Goal: Task Accomplishment & Management: Complete application form

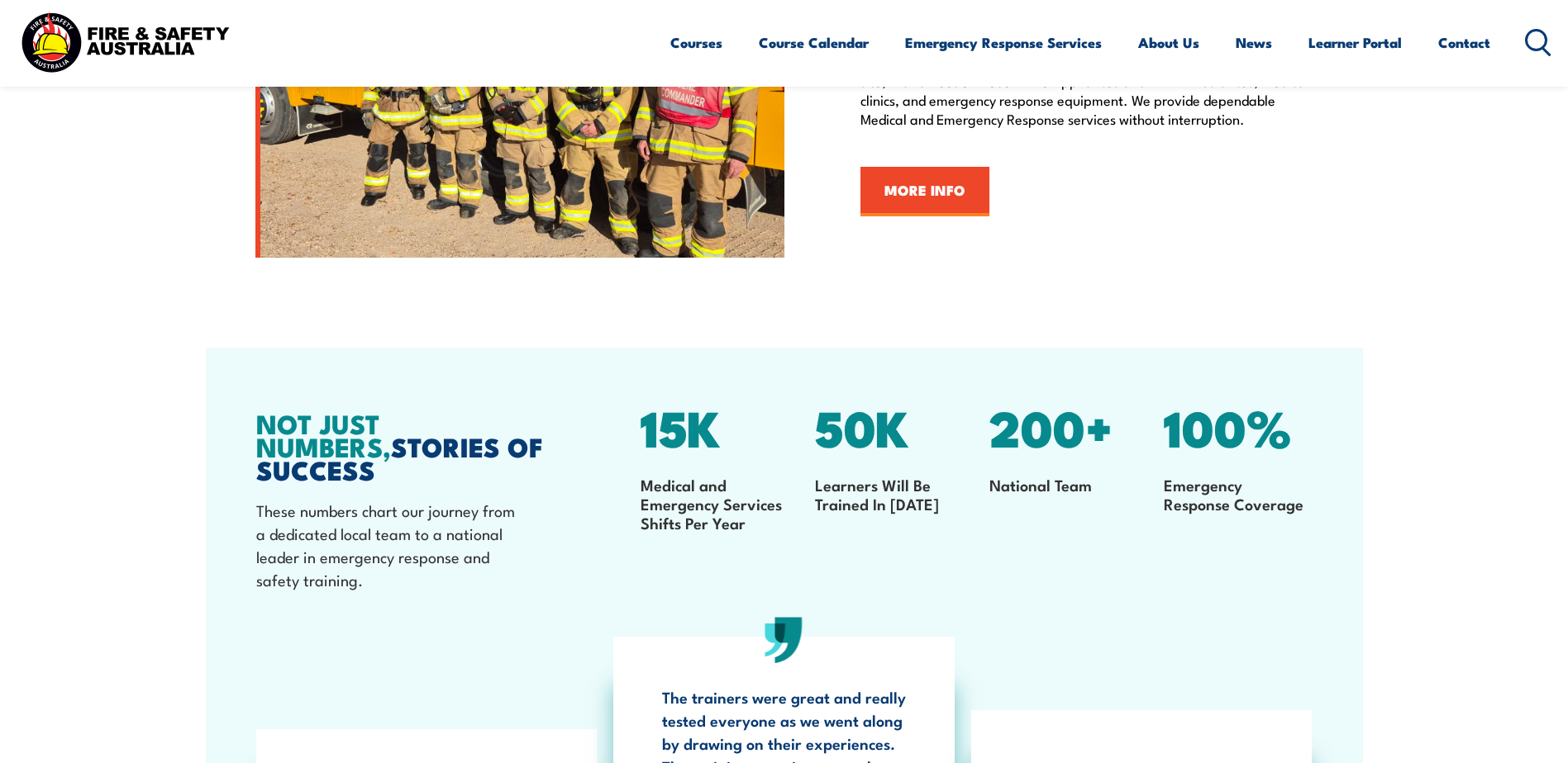
scroll to position [2395, 0]
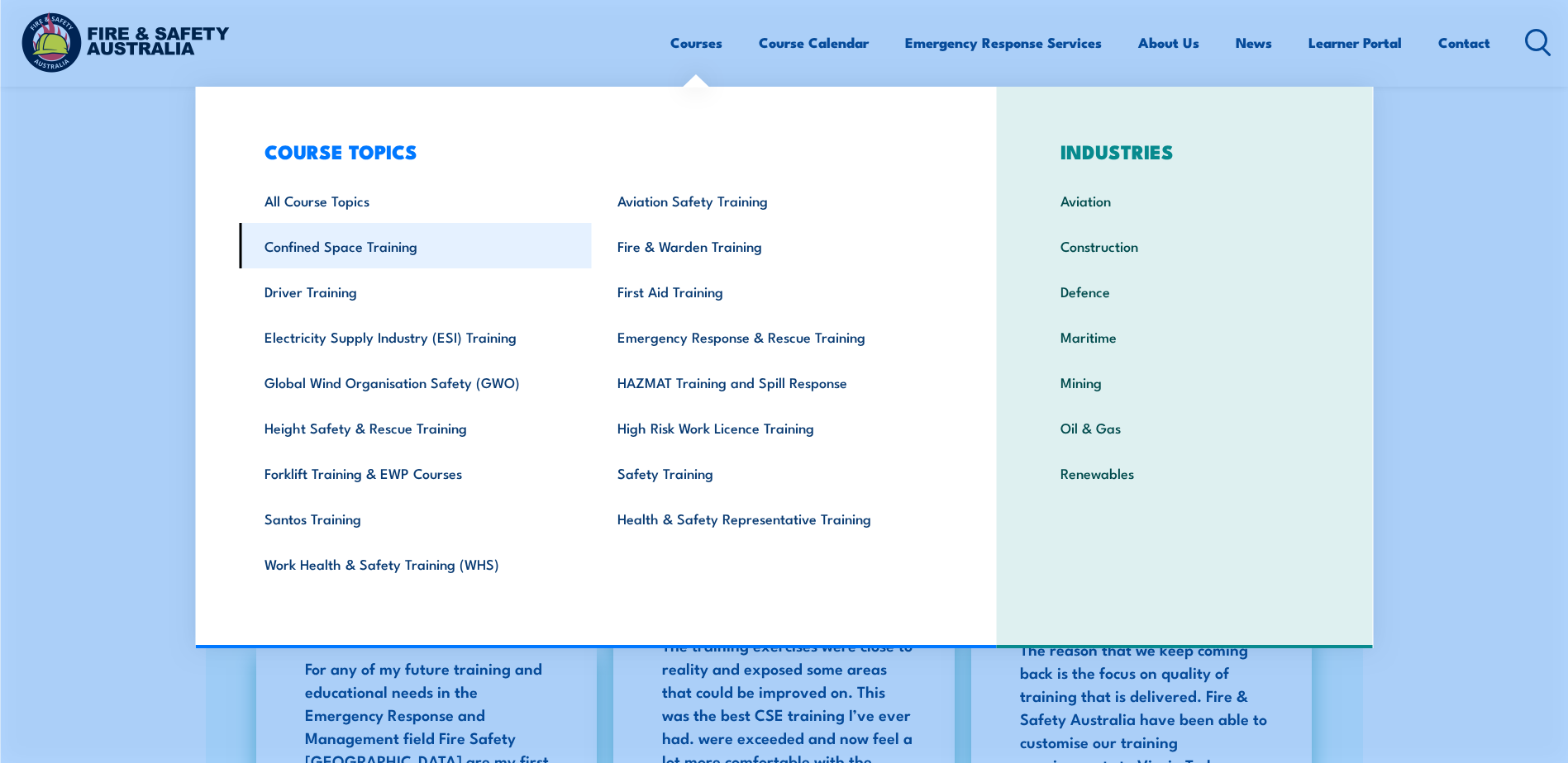
click at [396, 253] on link "Confined Space Training" at bounding box center [415, 246] width 353 height 46
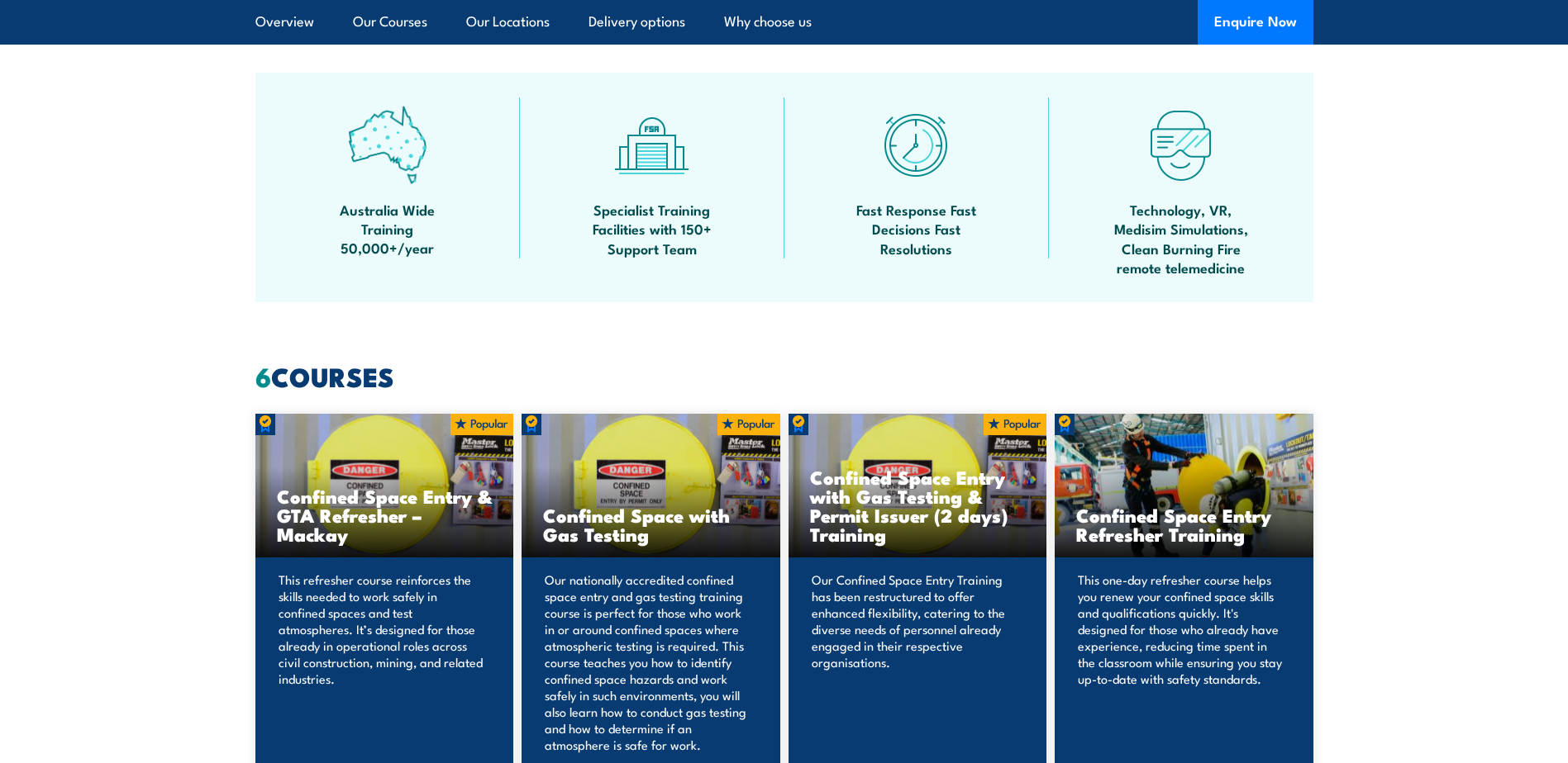
scroll to position [1569, 0]
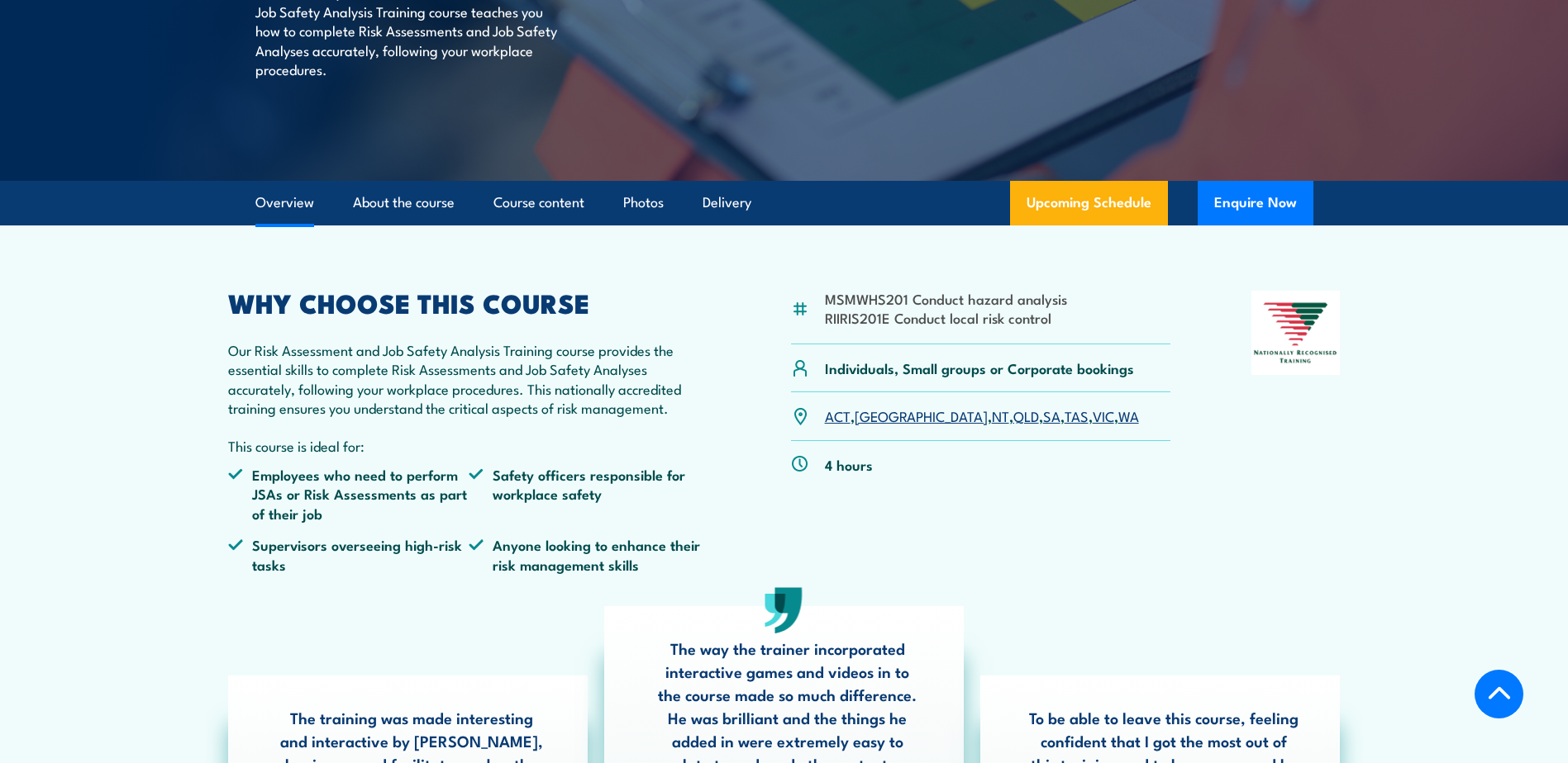
scroll to position [331, 0]
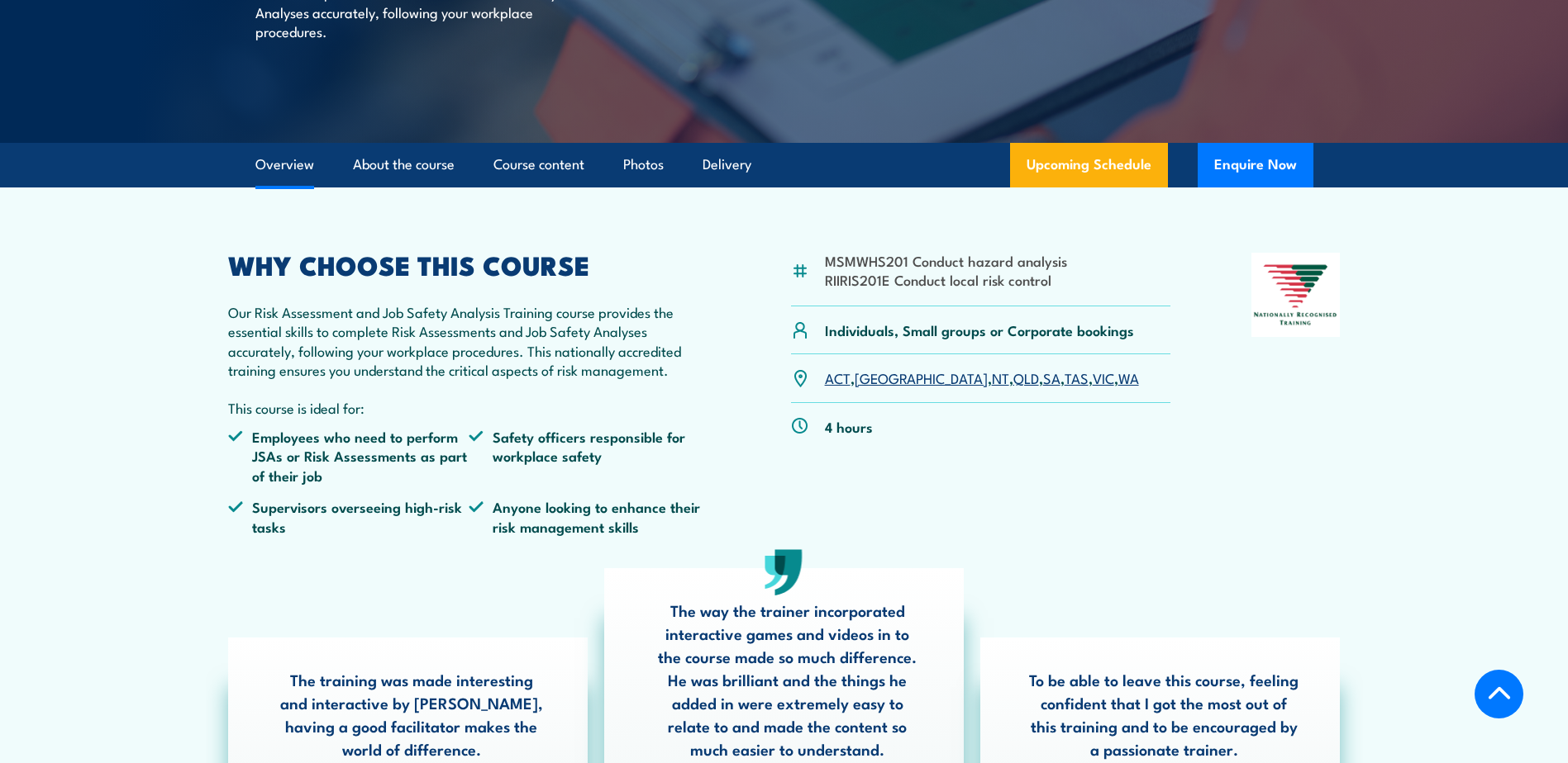
click at [874, 378] on link "[GEOGRAPHIC_DATA]" at bounding box center [920, 377] width 133 height 20
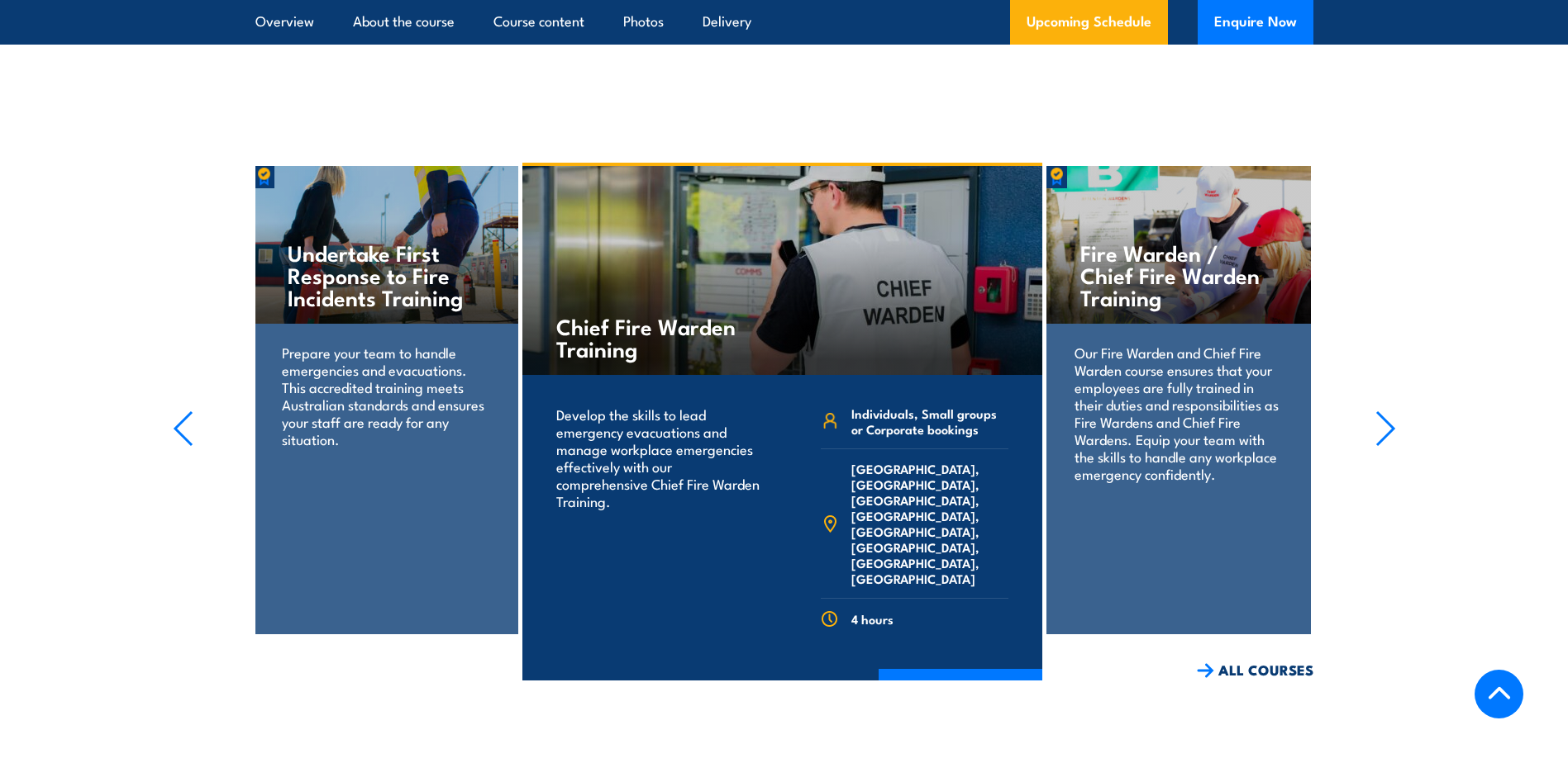
scroll to position [3235, 0]
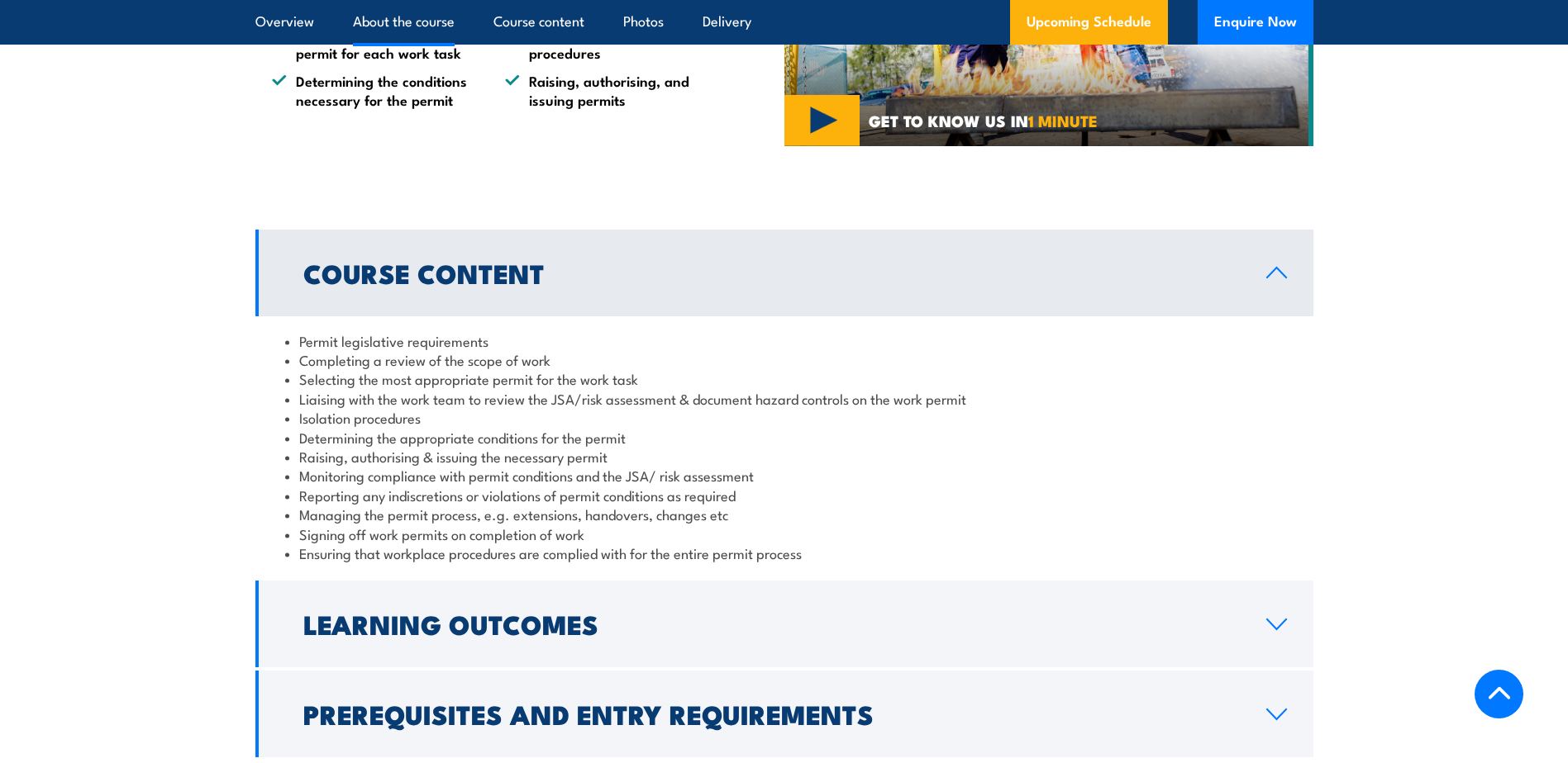
scroll to position [1652, 0]
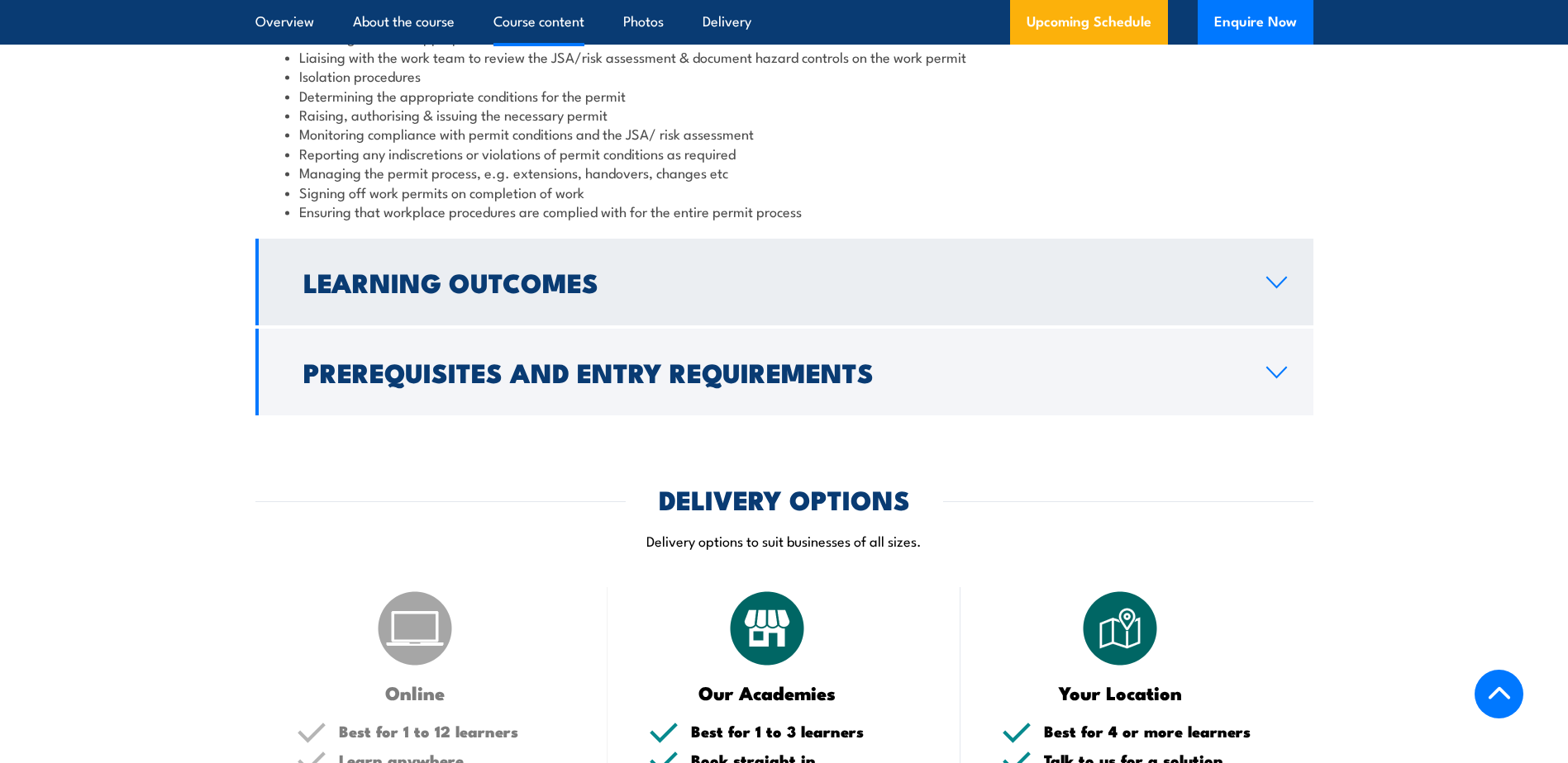
click at [577, 294] on h2 "Learning Outcomes" at bounding box center [771, 282] width 937 height 23
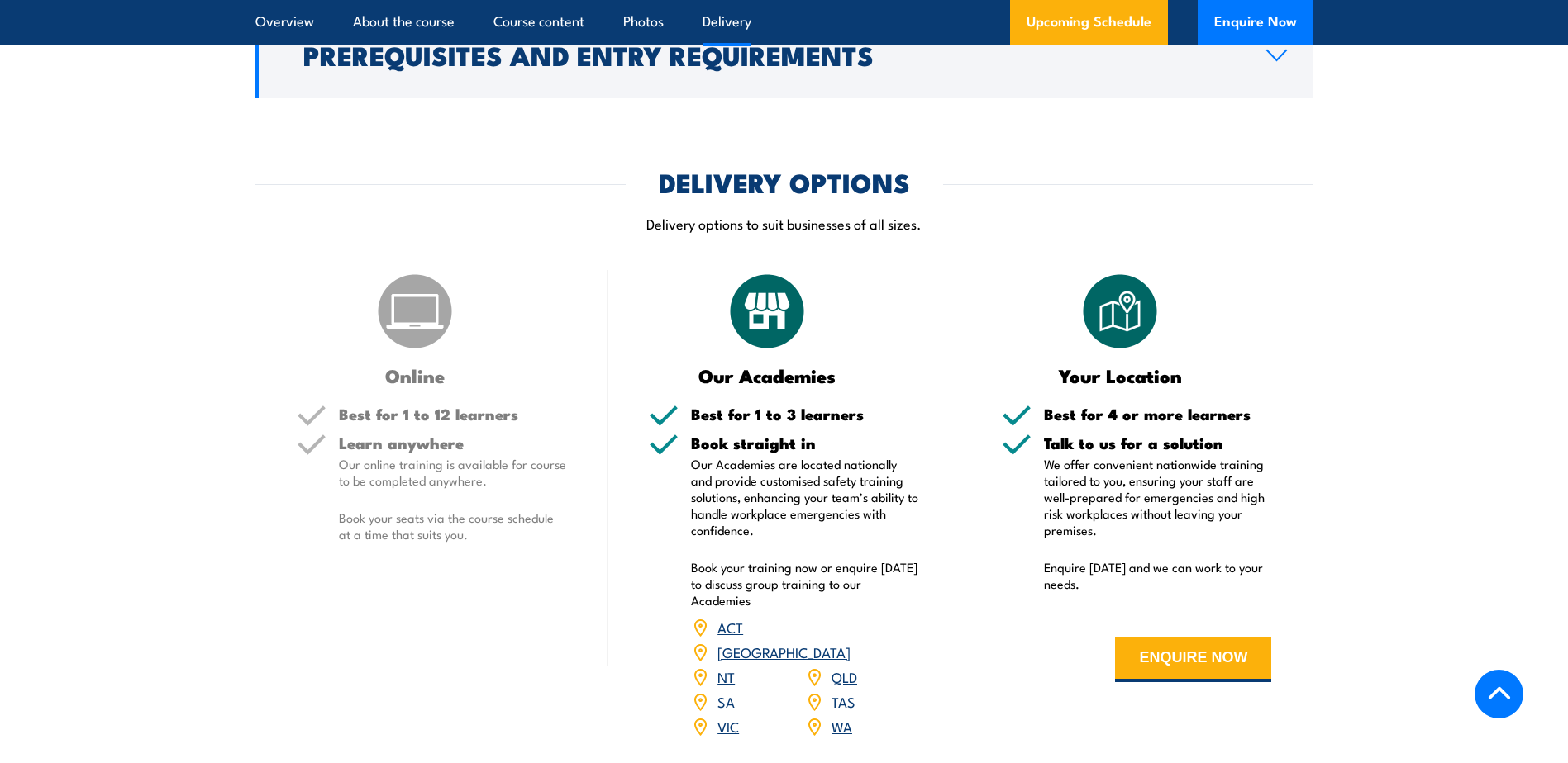
scroll to position [1900, 0]
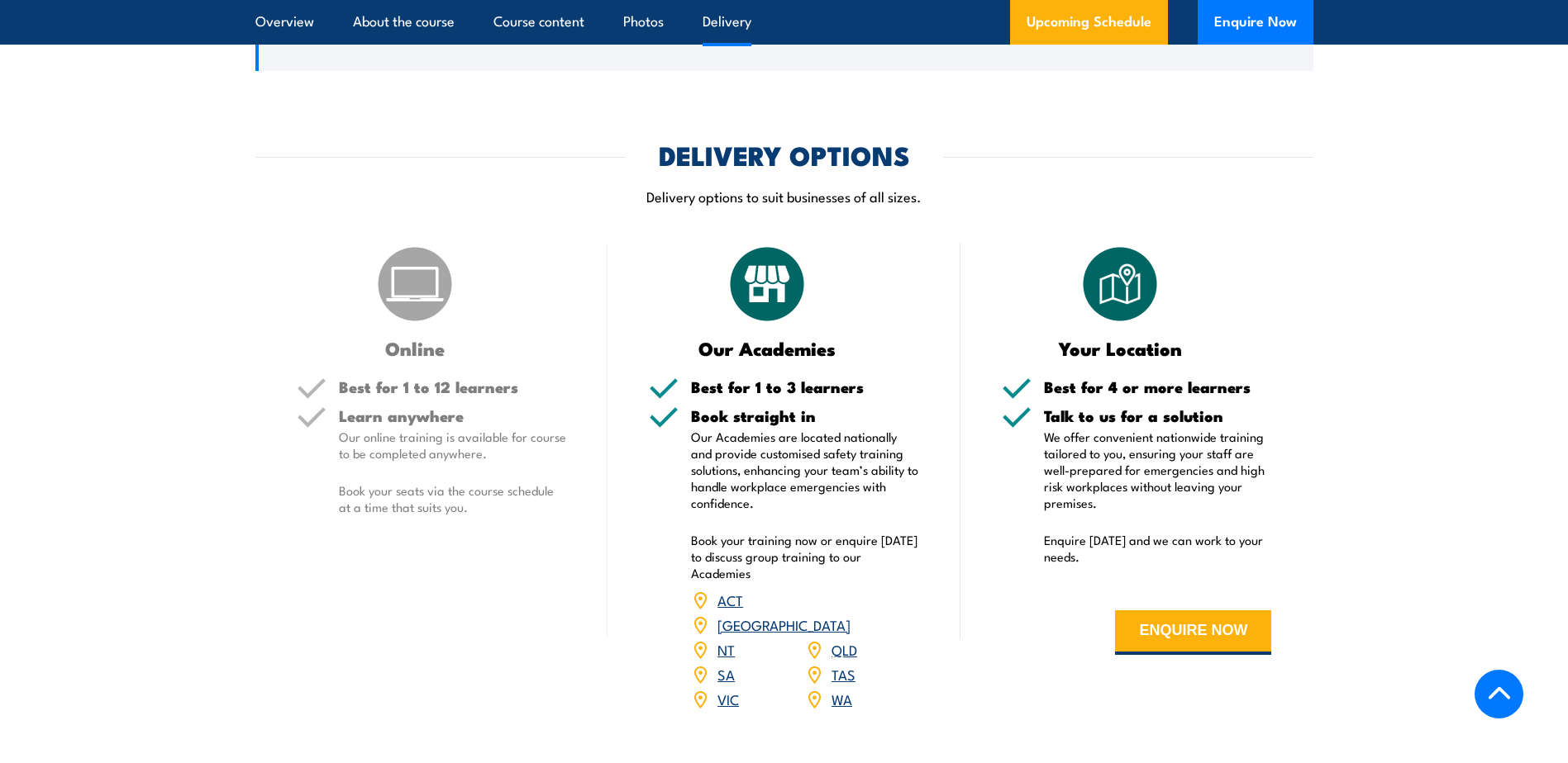
click at [429, 358] on h3 "Online" at bounding box center [415, 348] width 237 height 19
click at [416, 452] on p "Our online training is available for course to be completed anywhere." at bounding box center [453, 445] width 228 height 33
click at [423, 453] on p "Our online training is available for course to be completed anywhere." at bounding box center [453, 445] width 228 height 33
drag, startPoint x: 423, startPoint y: 453, endPoint x: 459, endPoint y: 276, distance: 180.6
click at [459, 276] on div "Online" at bounding box center [431, 300] width 271 height 115
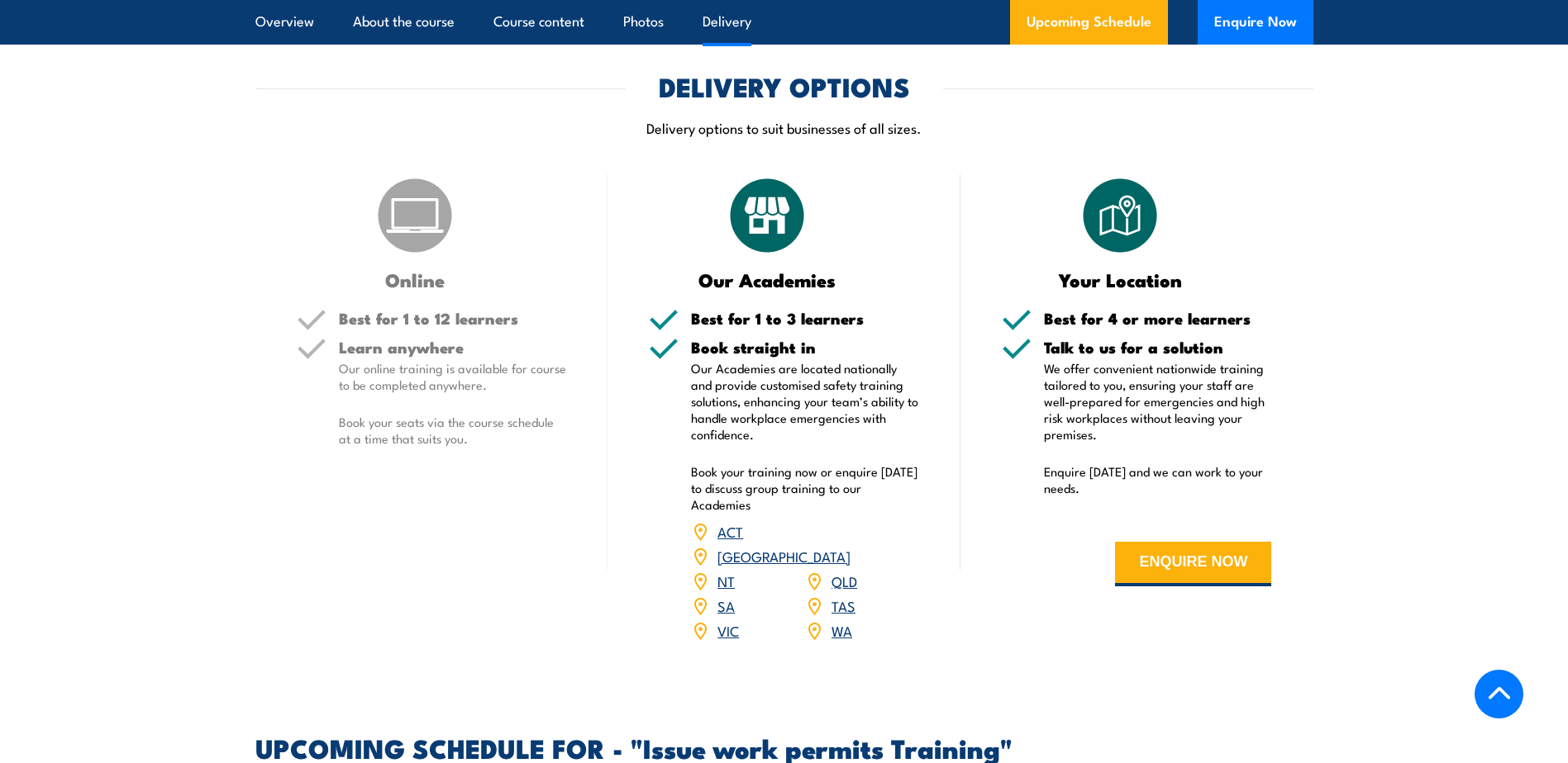
scroll to position [2065, 0]
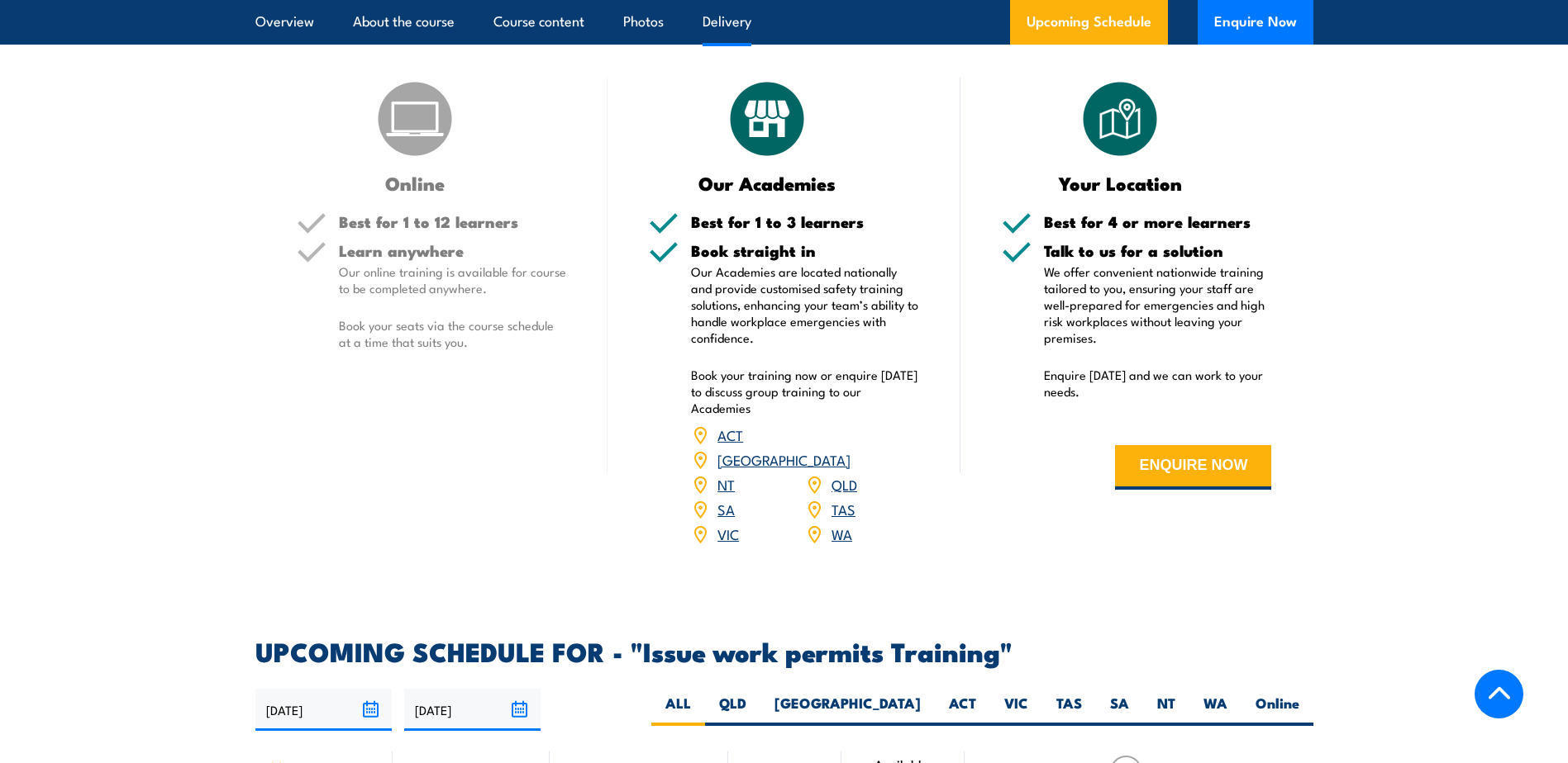
click at [850, 449] on link "[GEOGRAPHIC_DATA]" at bounding box center [784, 459] width 133 height 20
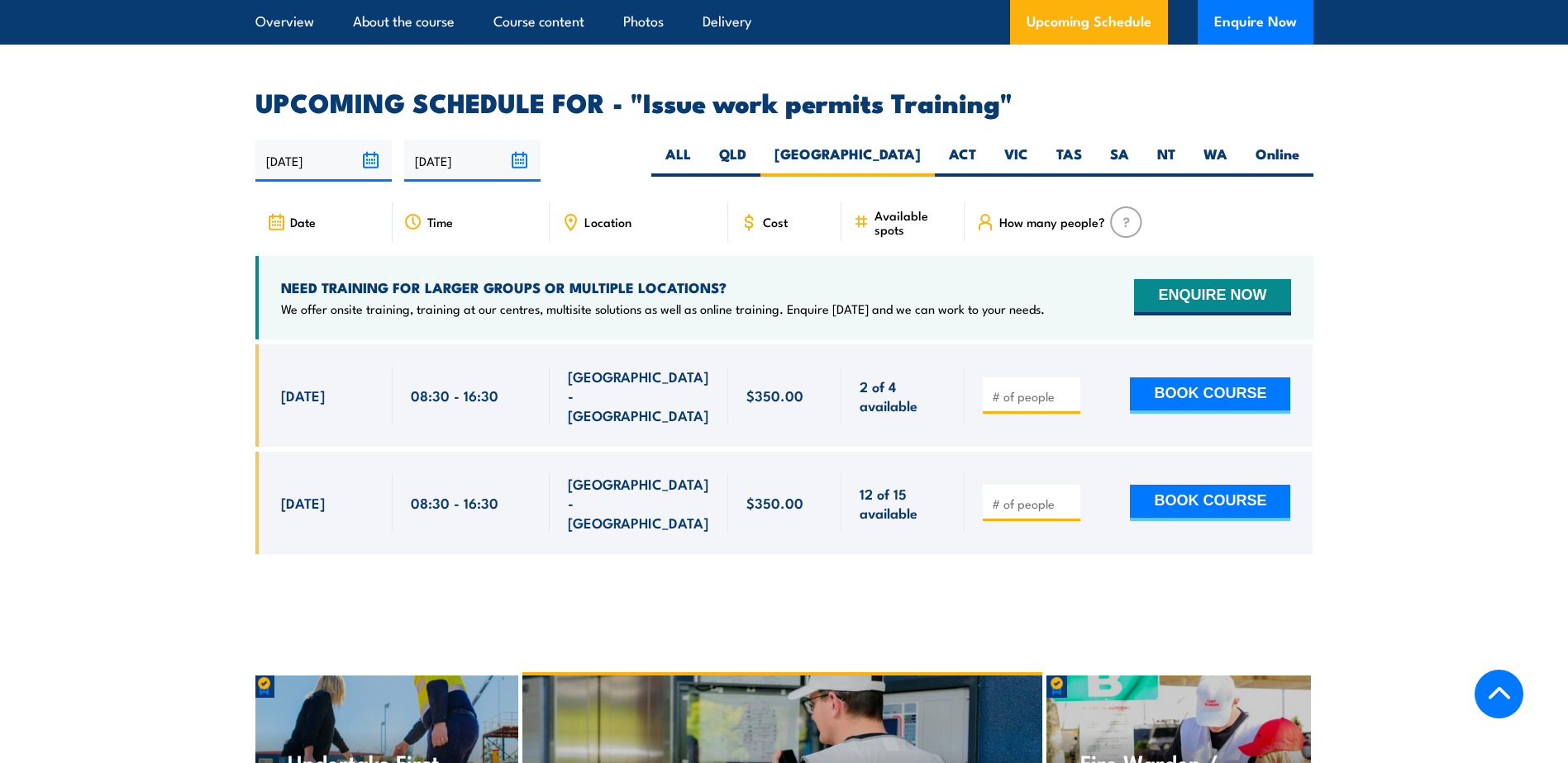
scroll to position [2611, 0]
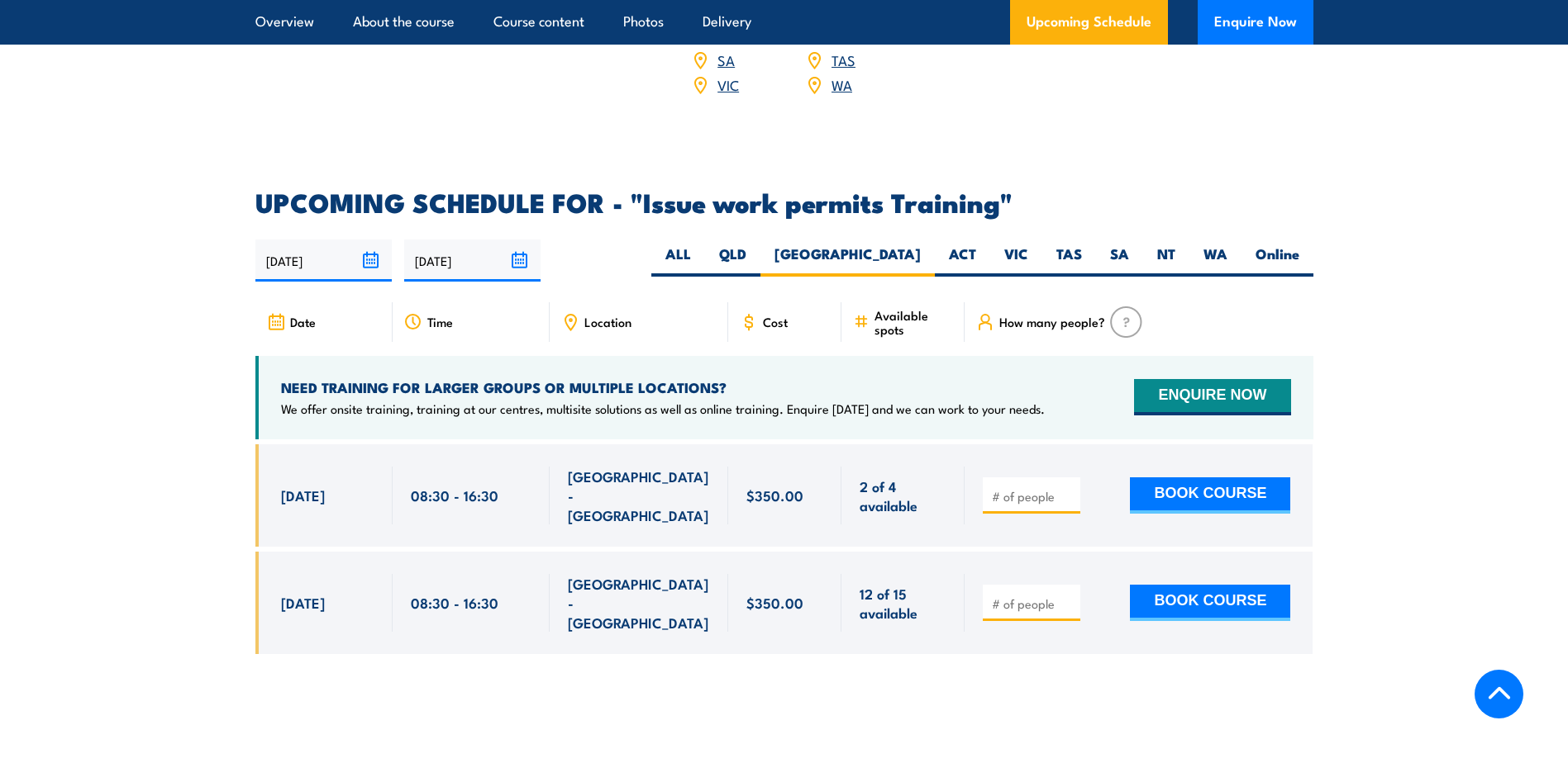
click at [1475, 198] on section "UPCOMING SCHEDULE FOR - "Issue work permits Training" 21/09/2025 20/03/2026" at bounding box center [784, 434] width 1568 height 489
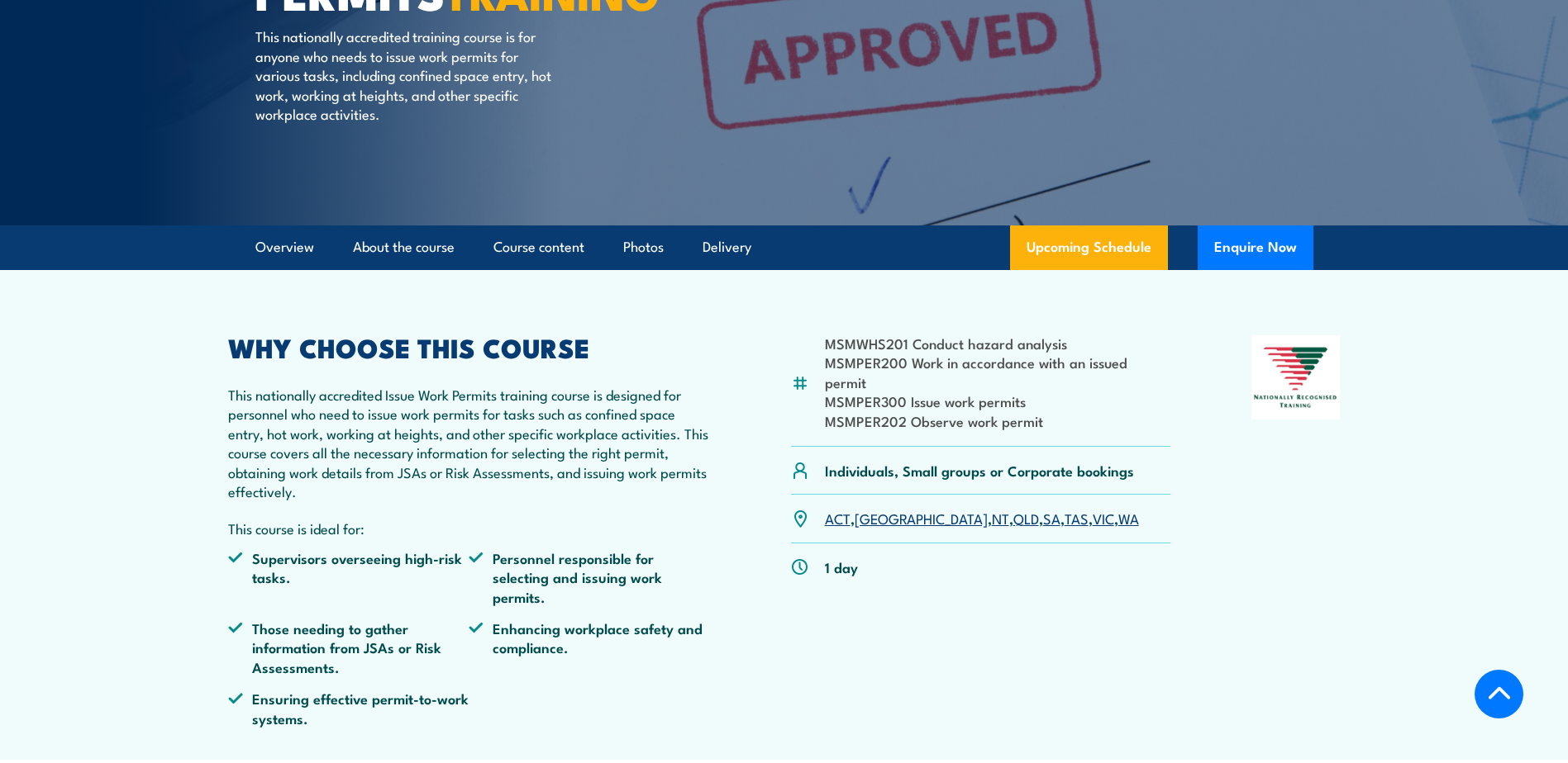
scroll to position [413, 0]
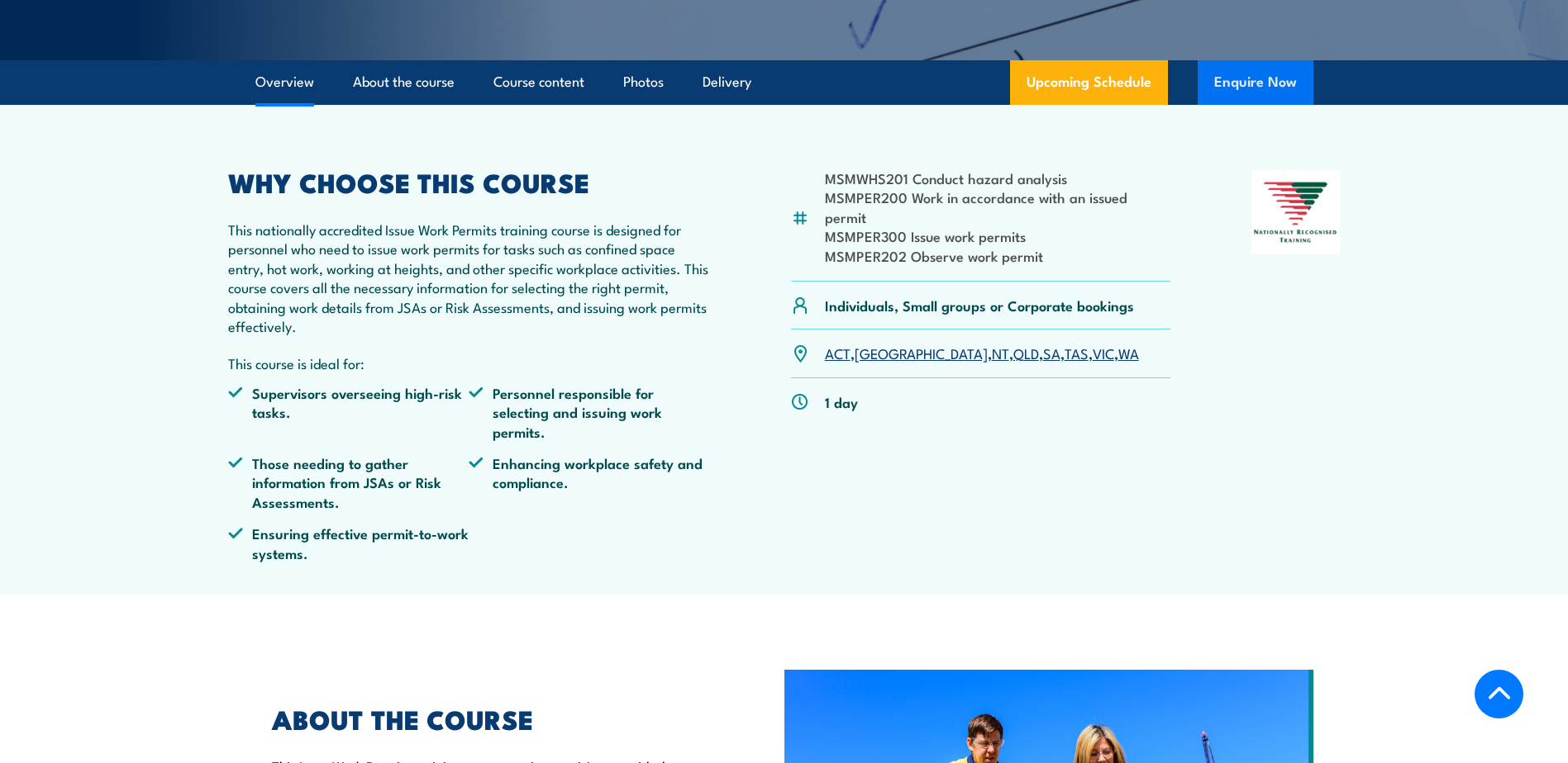
click at [1262, 82] on button "Enquire Now" at bounding box center [1255, 82] width 116 height 45
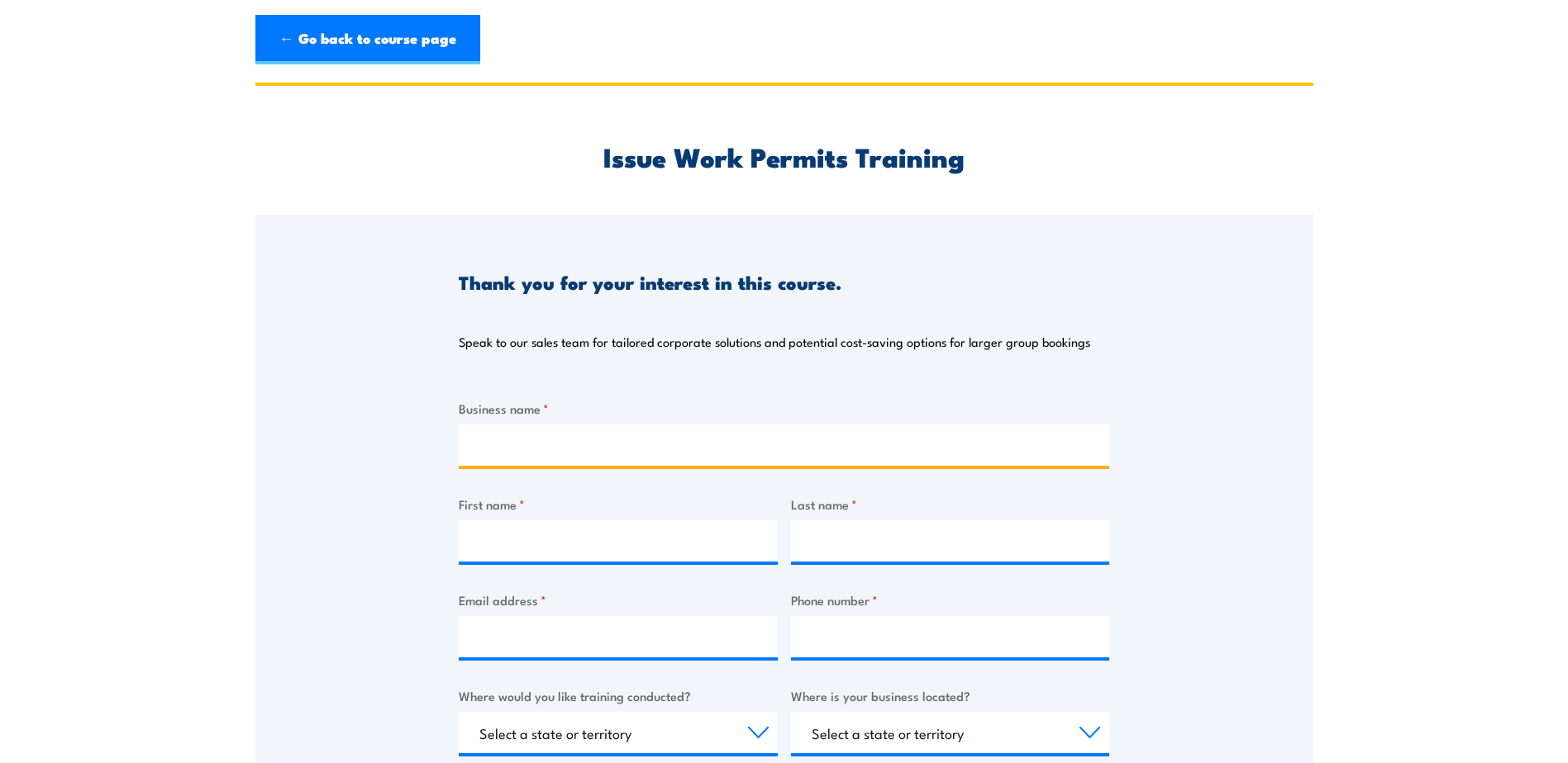
click at [581, 428] on input "Business name *" at bounding box center [784, 445] width 651 height 41
type input "Colas Nsw Pty Ltd"
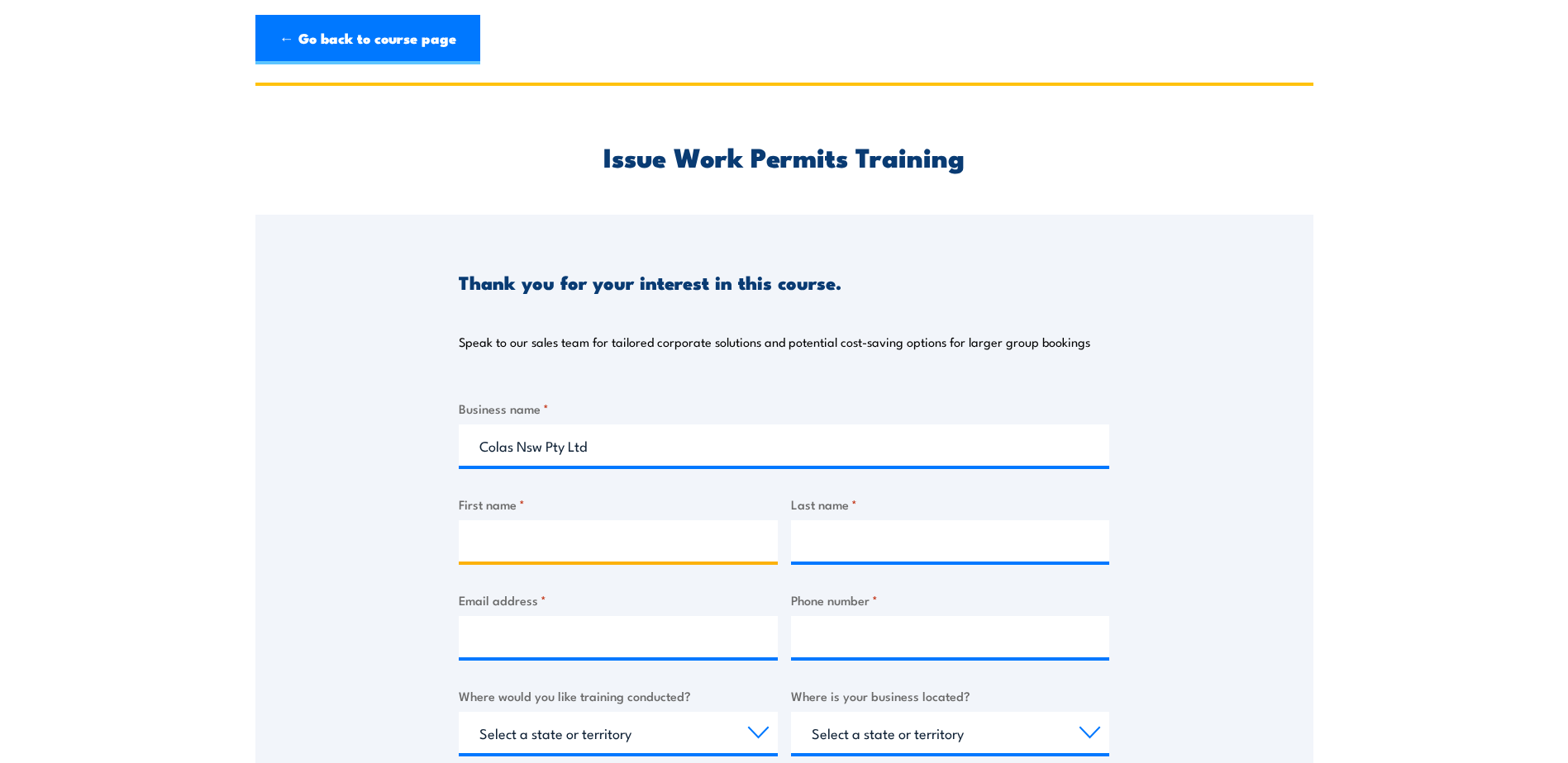
type input "[PERSON_NAME]"
type input "Foley"
type input "stephanie.foley@colas.com.au"
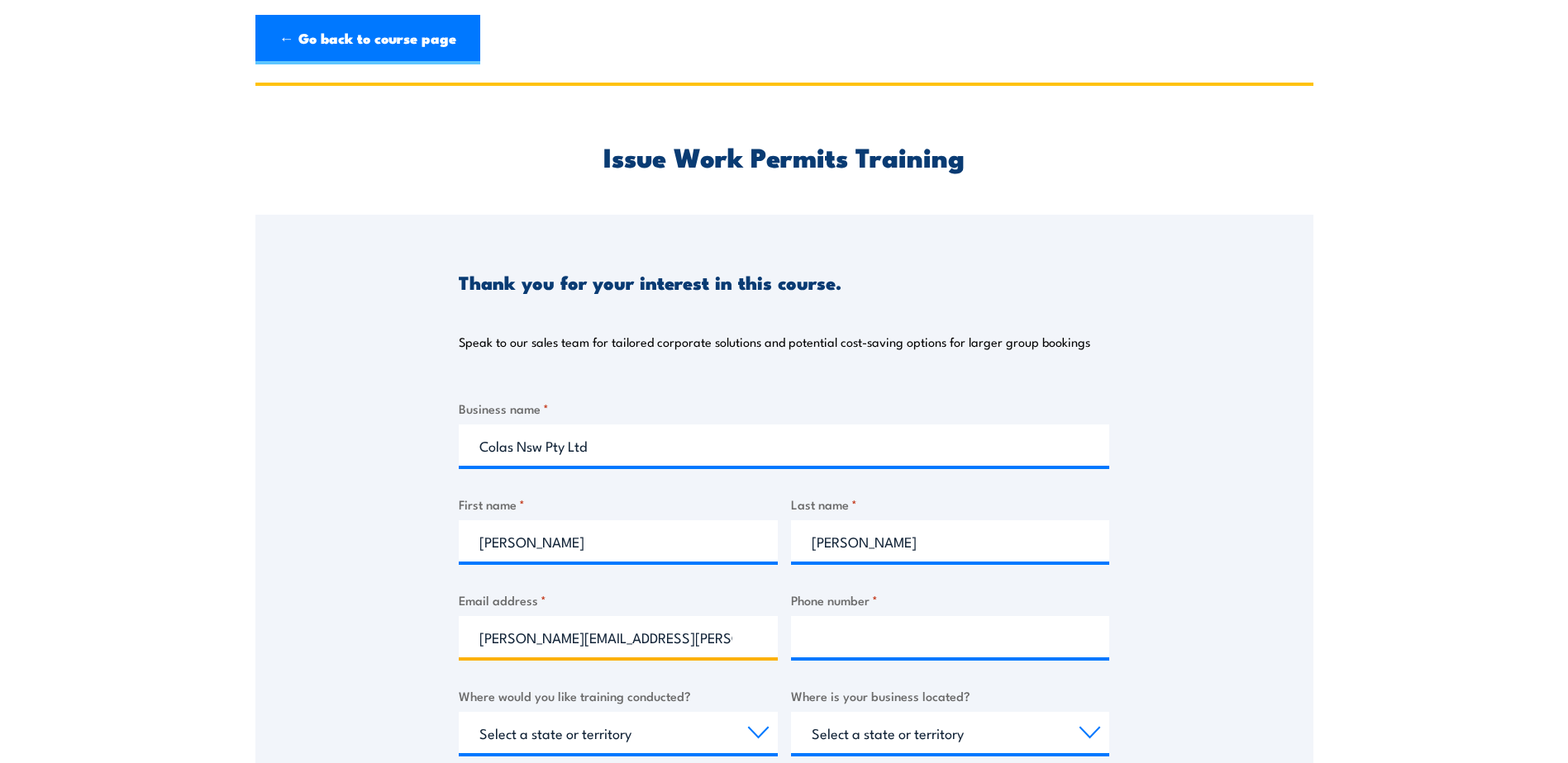
type input "0477213851"
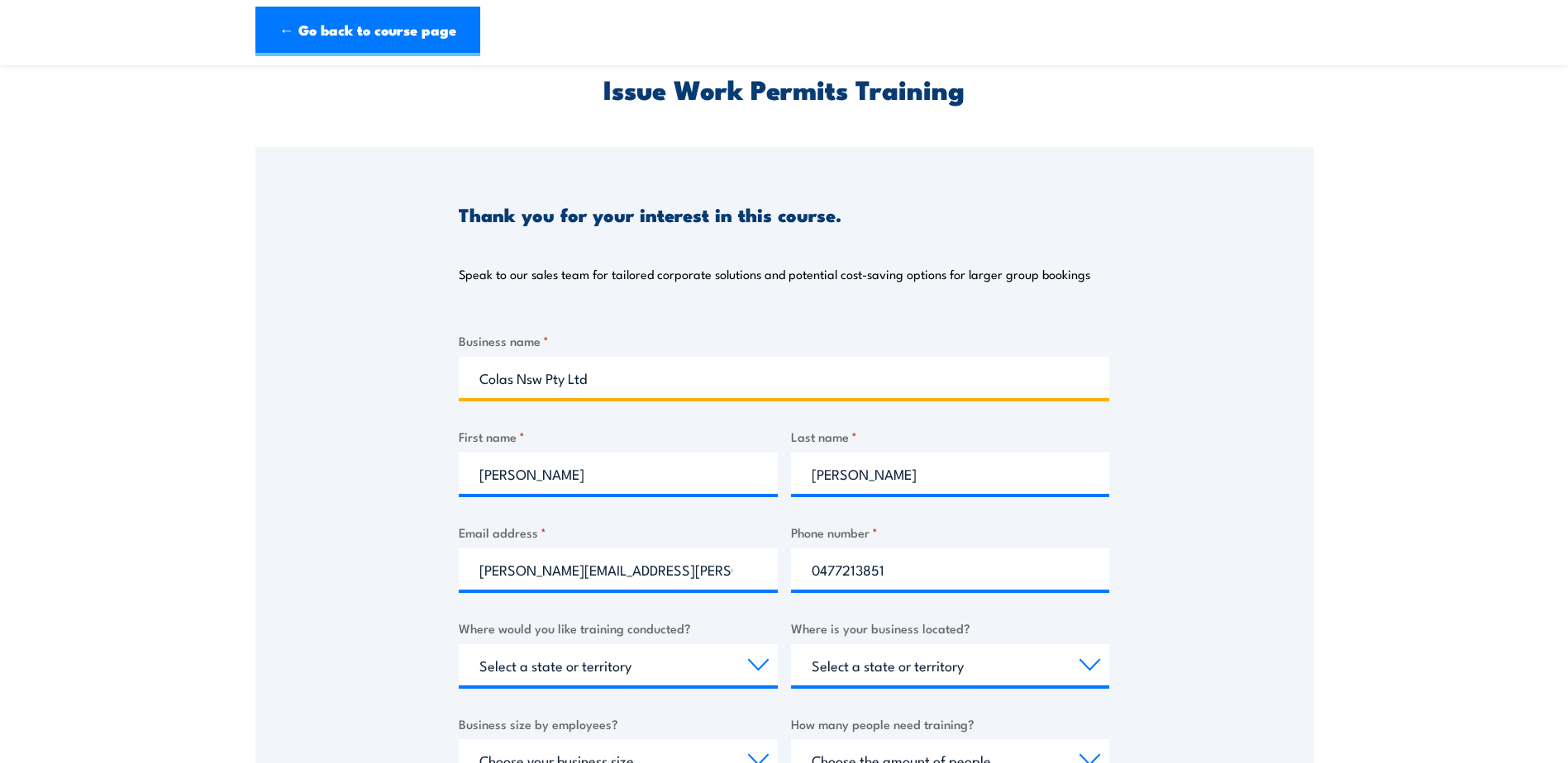
scroll to position [331, 0]
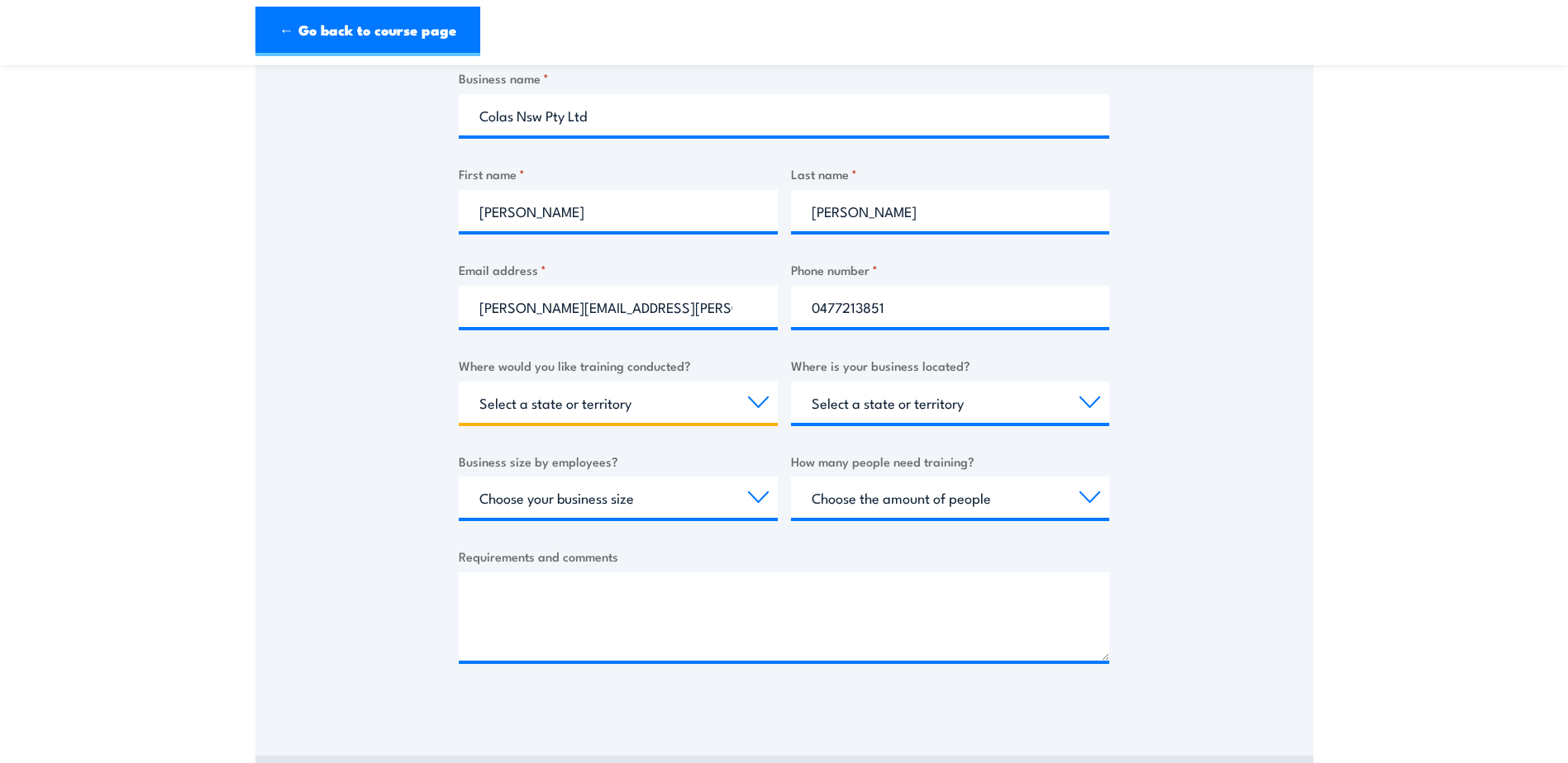
click at [644, 399] on select "Select a state or territory Nationally - multiple locations QLD NSW VIC SA ACT …" at bounding box center [617, 402] width 319 height 41
select select "[GEOGRAPHIC_DATA]"
click at [458, 382] on select "Select a state or territory Nationally - multiple locations QLD NSW VIC SA ACT …" at bounding box center [617, 402] width 319 height 41
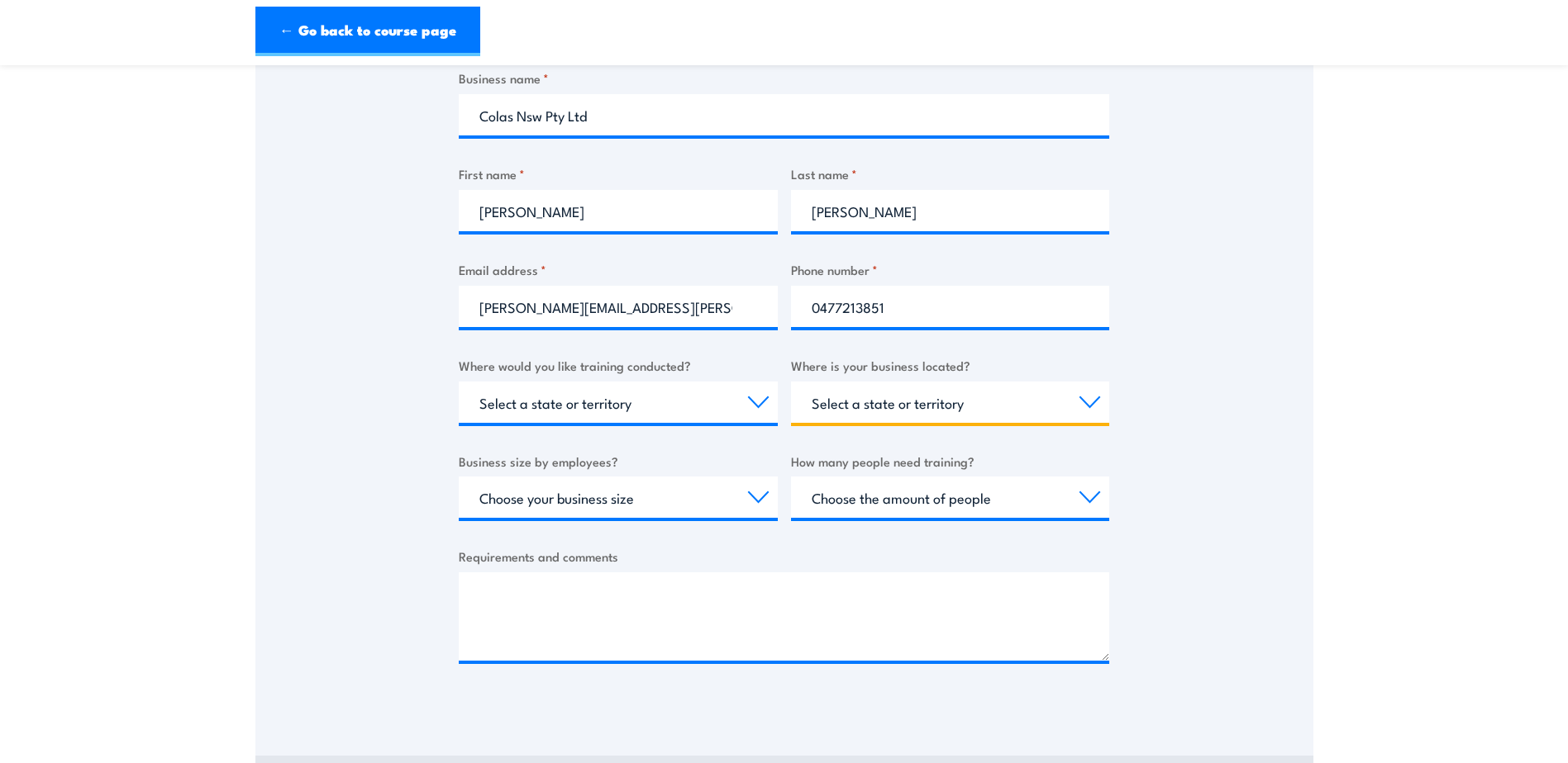
click at [1036, 403] on select "Select a state or territory QLD NSW VIC SA ACT WA TAS NT" at bounding box center [950, 402] width 319 height 41
select select "[GEOGRAPHIC_DATA]"
click at [791, 382] on select "Select a state or territory QLD NSW VIC SA ACT WA TAS NT" at bounding box center [950, 402] width 319 height 41
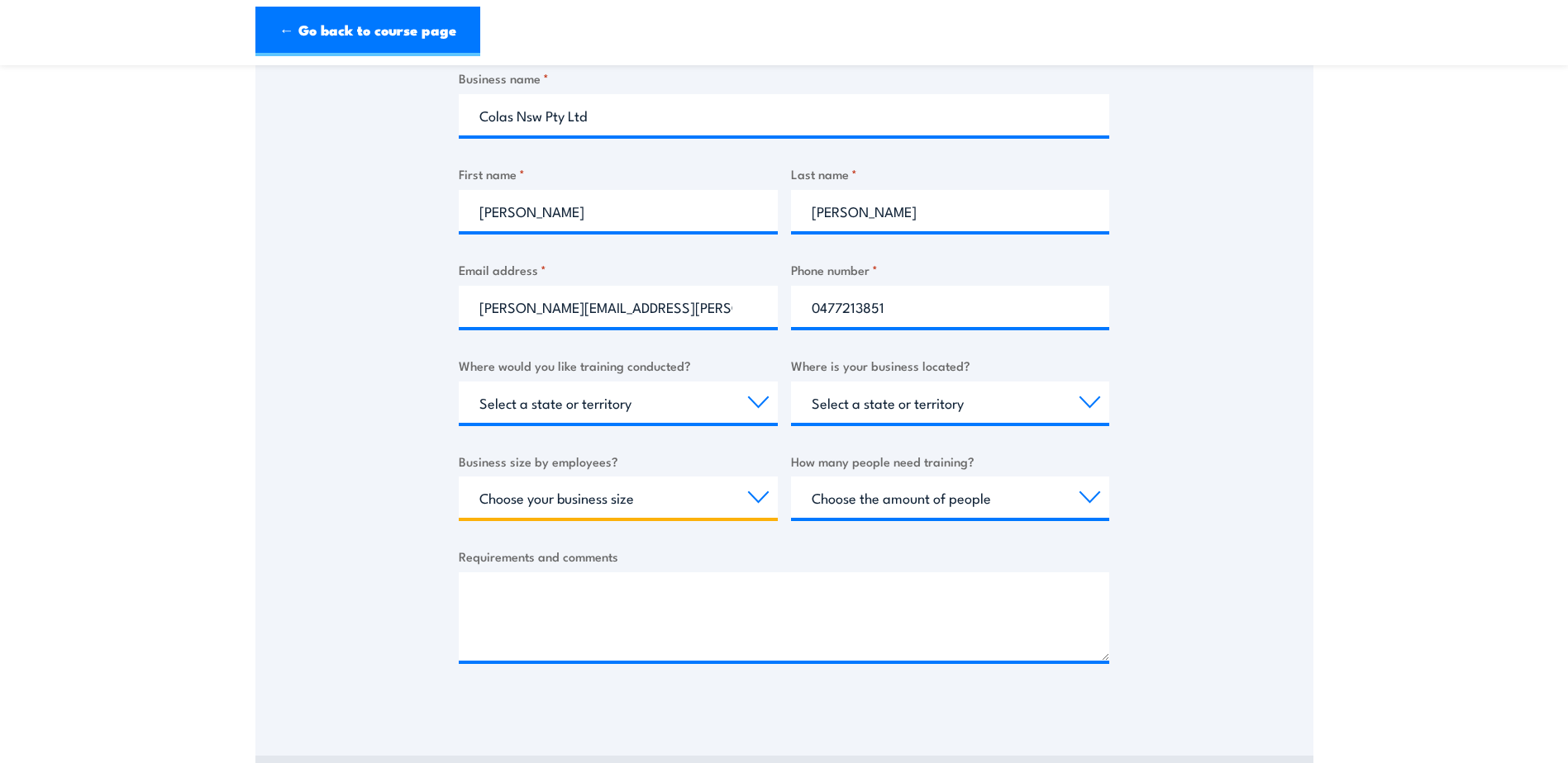
click at [740, 507] on select "Choose your business size 1 to 19 20 to 199 200+" at bounding box center [617, 496] width 319 height 41
click at [701, 492] on select "Choose your business size 1 to 19 20 to 199 200+" at bounding box center [617, 496] width 319 height 41
select select "200+"
click at [458, 476] on select "Choose your business size 1 to 19 20 to 199 200+" at bounding box center [617, 496] width 319 height 41
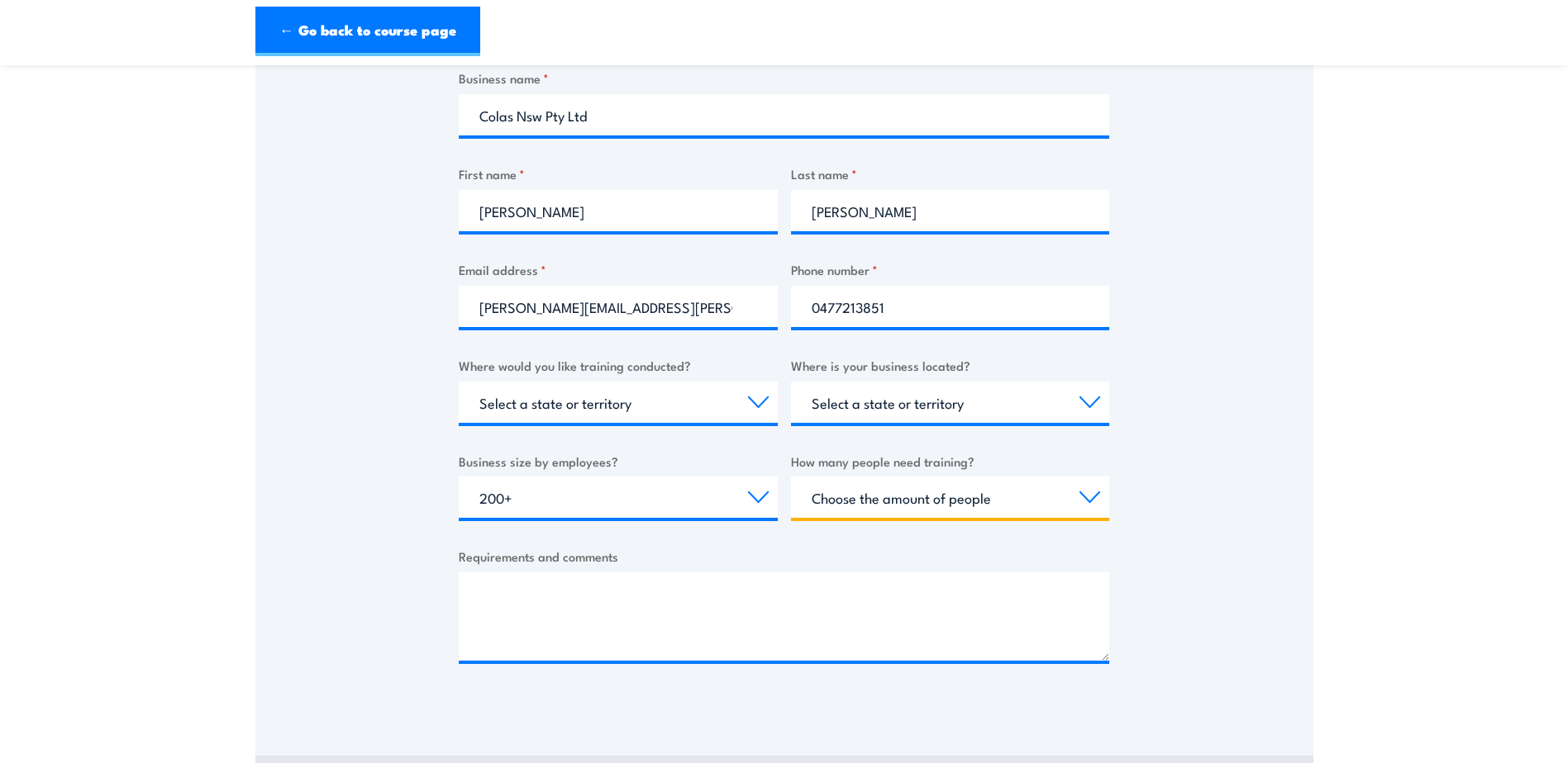
click at [874, 501] on select "Choose the amount of people 1 to 4 5 to 19 20+" at bounding box center [950, 496] width 319 height 41
click at [791, 476] on select "Choose the amount of people 1 to 4 5 to 19 20+" at bounding box center [950, 496] width 319 height 41
click at [888, 558] on label "Requirements and comments" at bounding box center [784, 556] width 651 height 19
click at [888, 573] on textarea "Requirements and comments" at bounding box center [784, 617] width 651 height 88
click at [1074, 504] on select "Choose the amount of people 1 to 4 5 to 19 20+" at bounding box center [950, 496] width 319 height 41
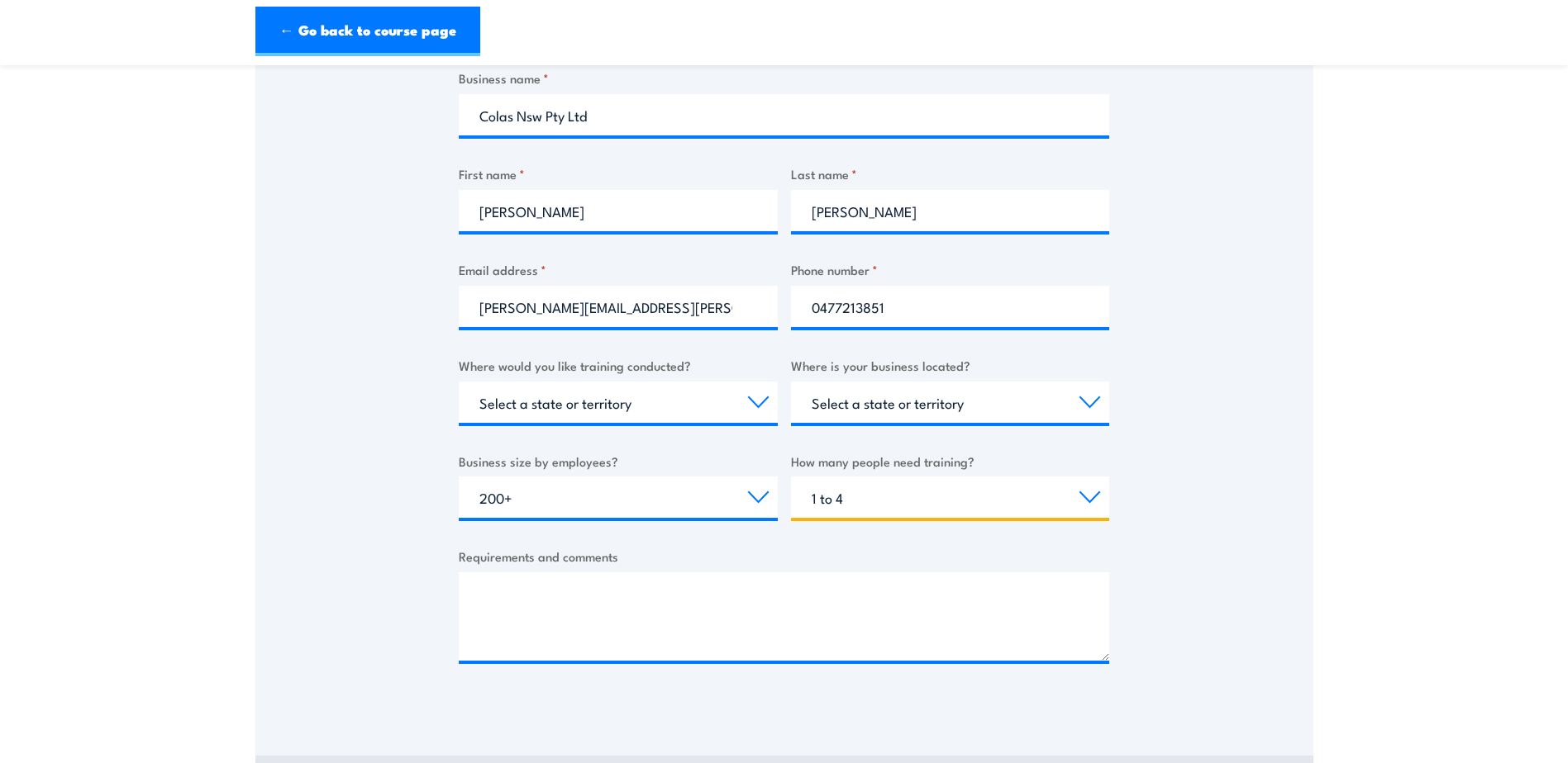
click at [791, 476] on select "Choose the amount of people 1 to 4 5 to 19 20+" at bounding box center [950, 496] width 319 height 41
click at [1171, 501] on div "Thank you for your interest in this course. Speak to our sales team for tailore…" at bounding box center [784, 296] width 1058 height 825
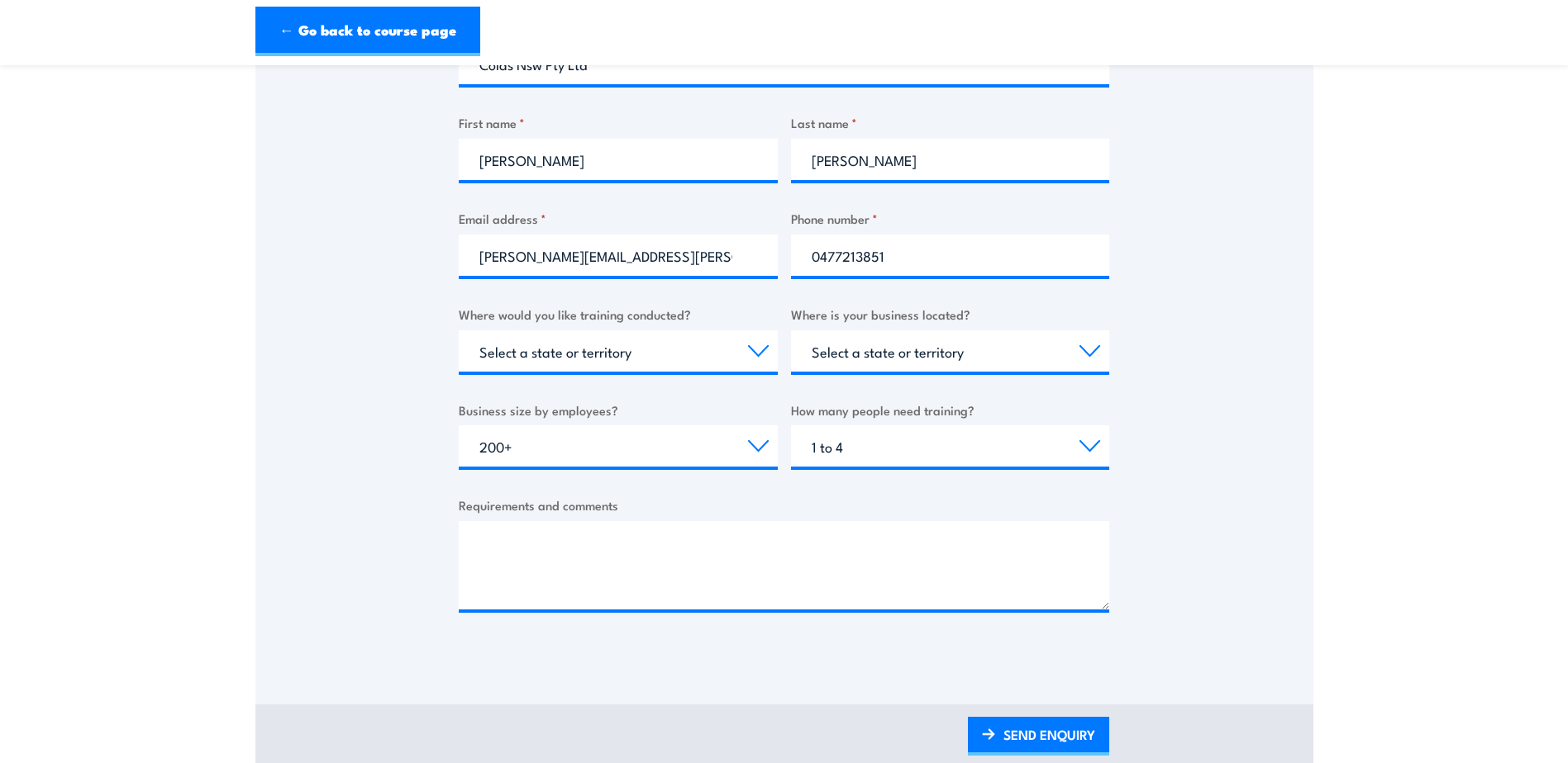
scroll to position [413, 0]
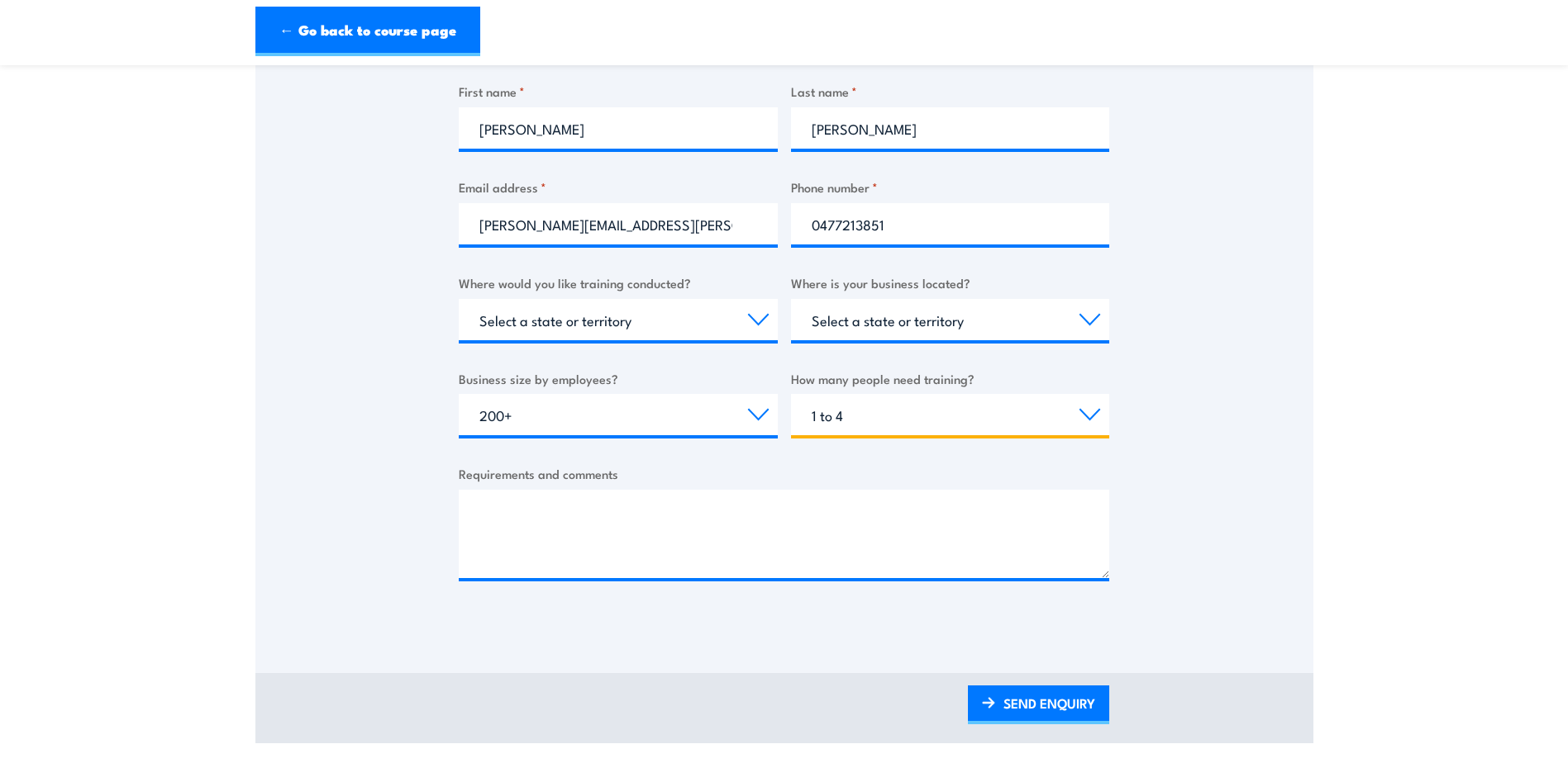
click at [1095, 409] on select "Choose the amount of people 1 to 4 5 to 19 20+" at bounding box center [950, 414] width 319 height 41
select select "5 to 19"
click at [791, 394] on select "Choose the amount of people 1 to 4 5 to 19 20+" at bounding box center [950, 414] width 319 height 41
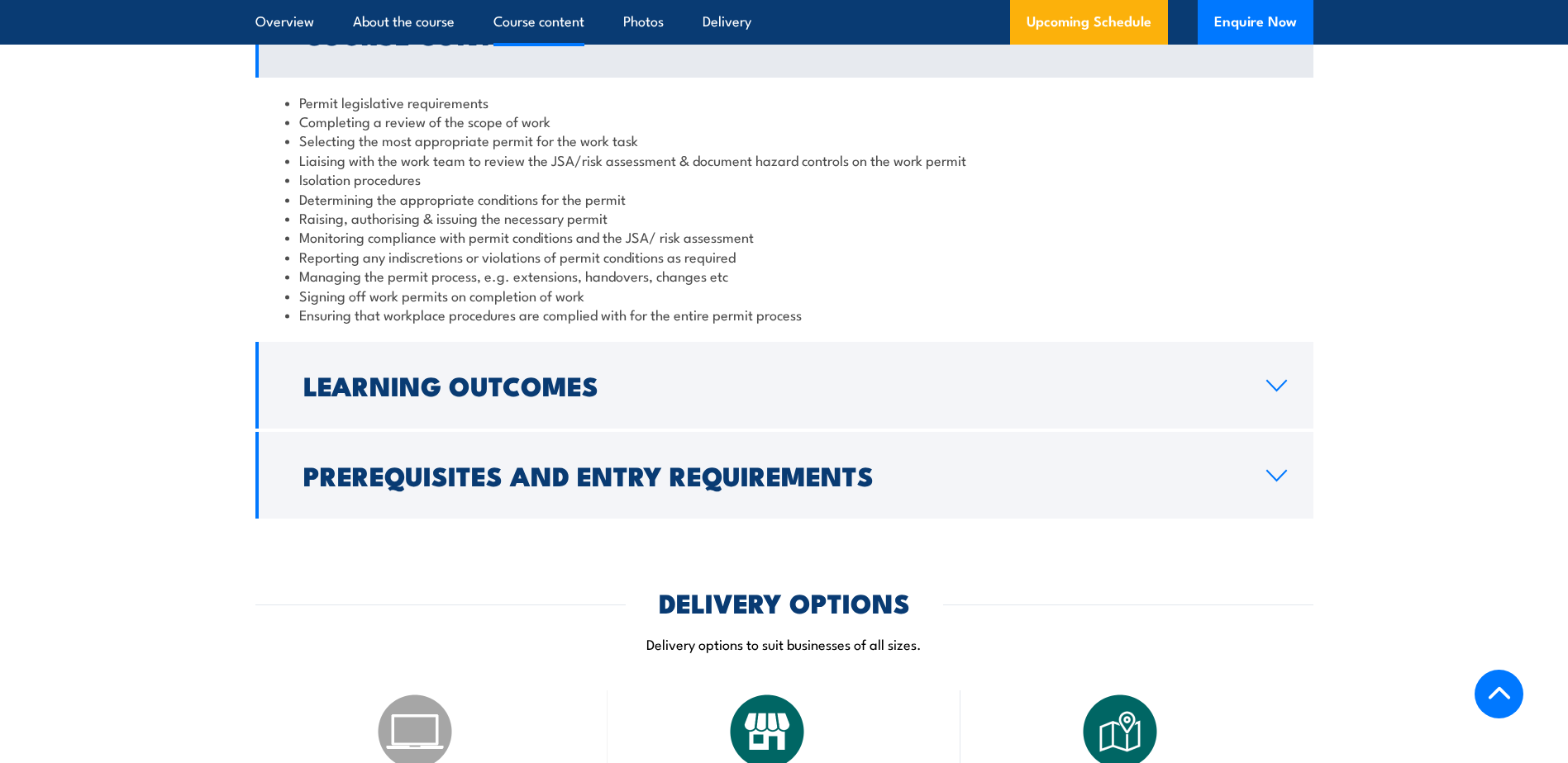
scroll to position [1372, 0]
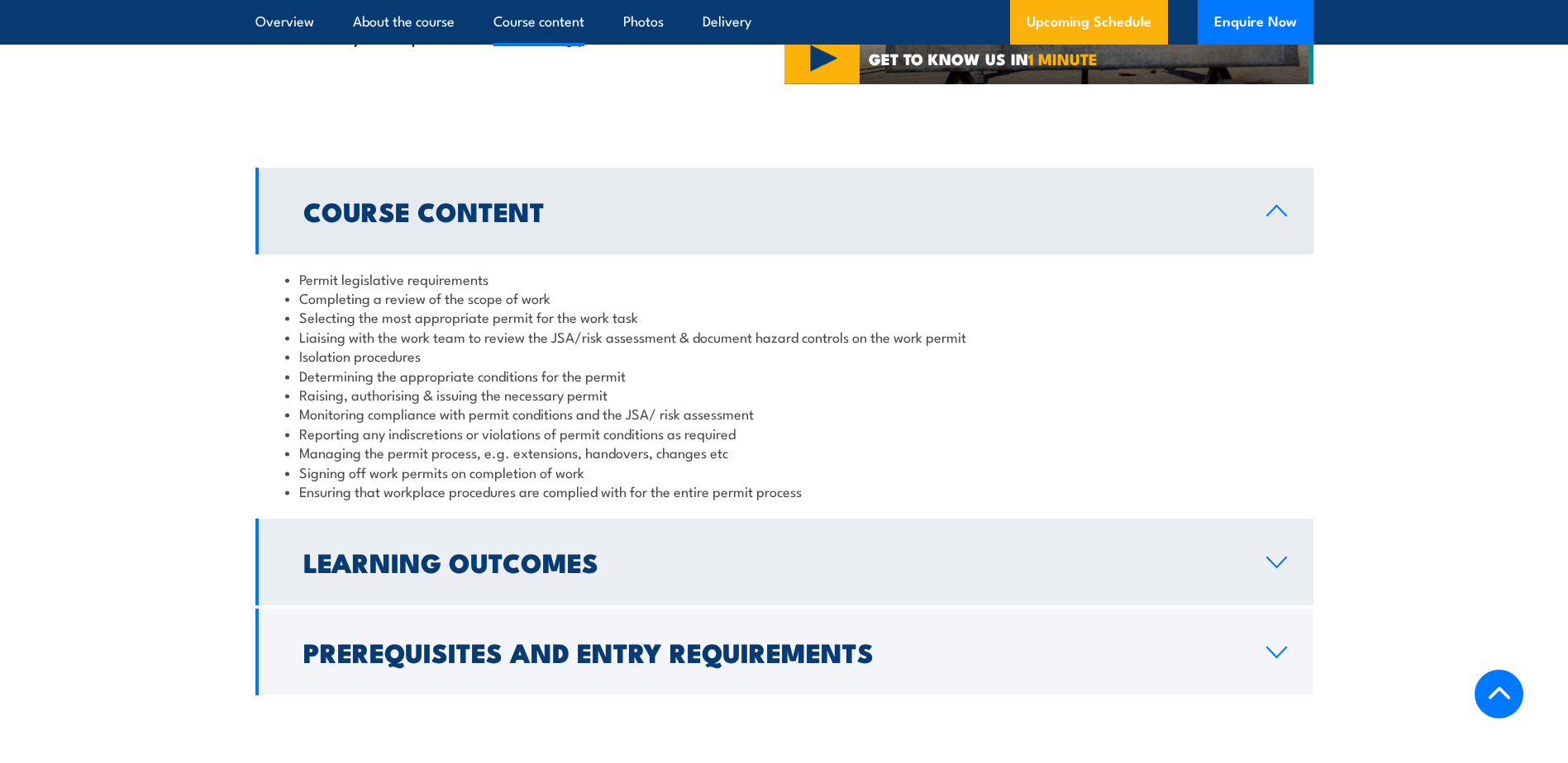
click at [851, 522] on link "Learning Outcomes" at bounding box center [784, 562] width 1058 height 87
